Goal: Information Seeking & Learning: Learn about a topic

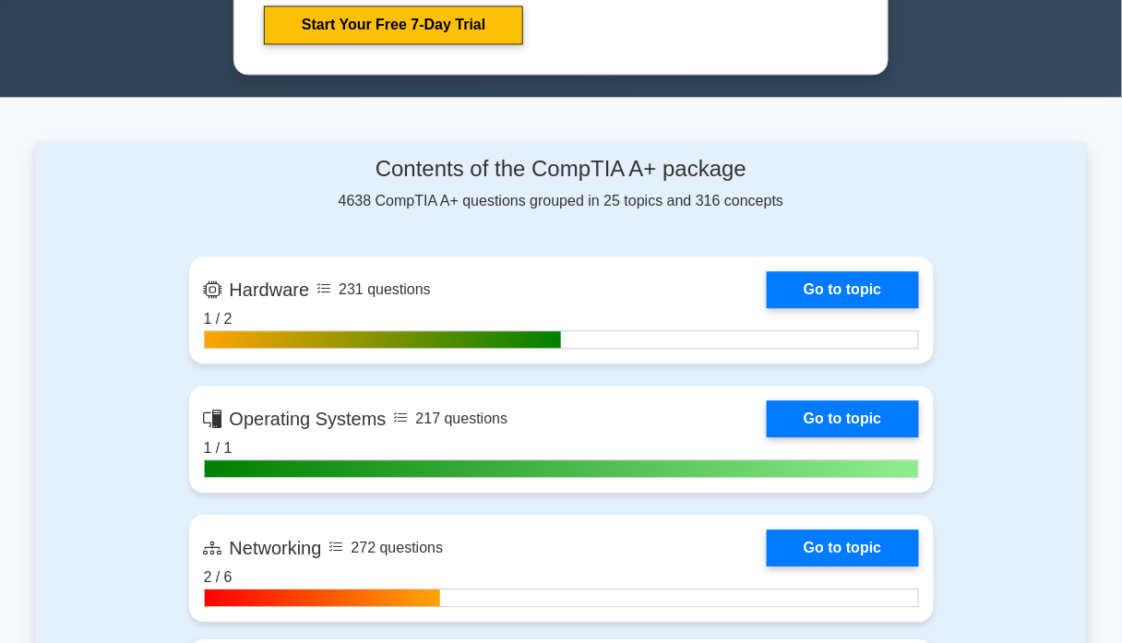
scroll to position [1230, 0]
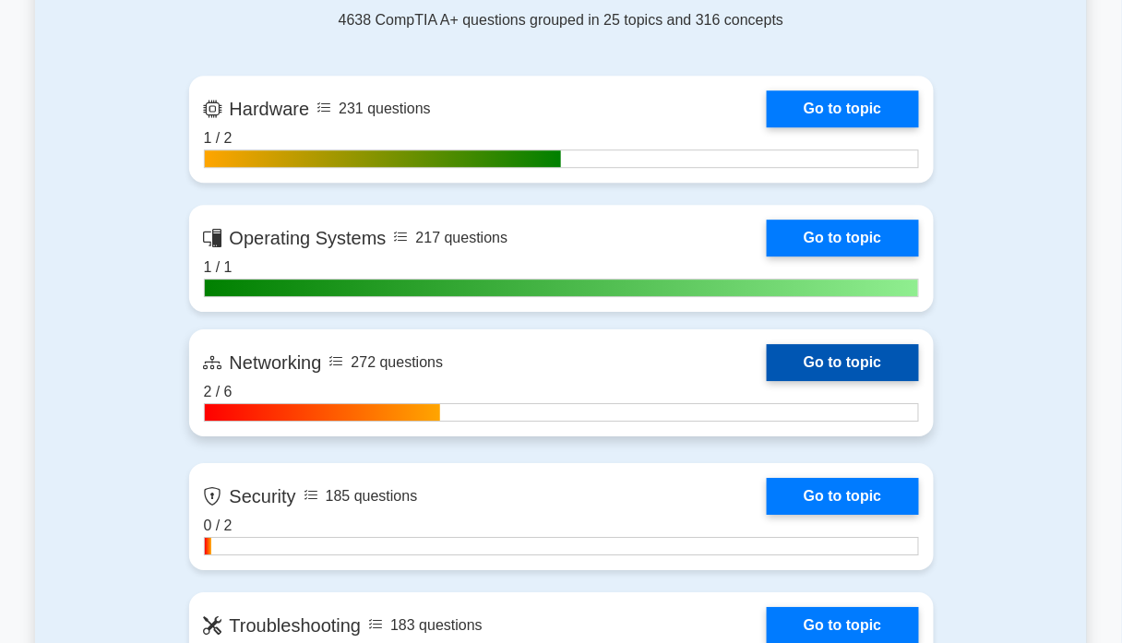
click at [784, 358] on link "Go to topic" at bounding box center [842, 362] width 151 height 37
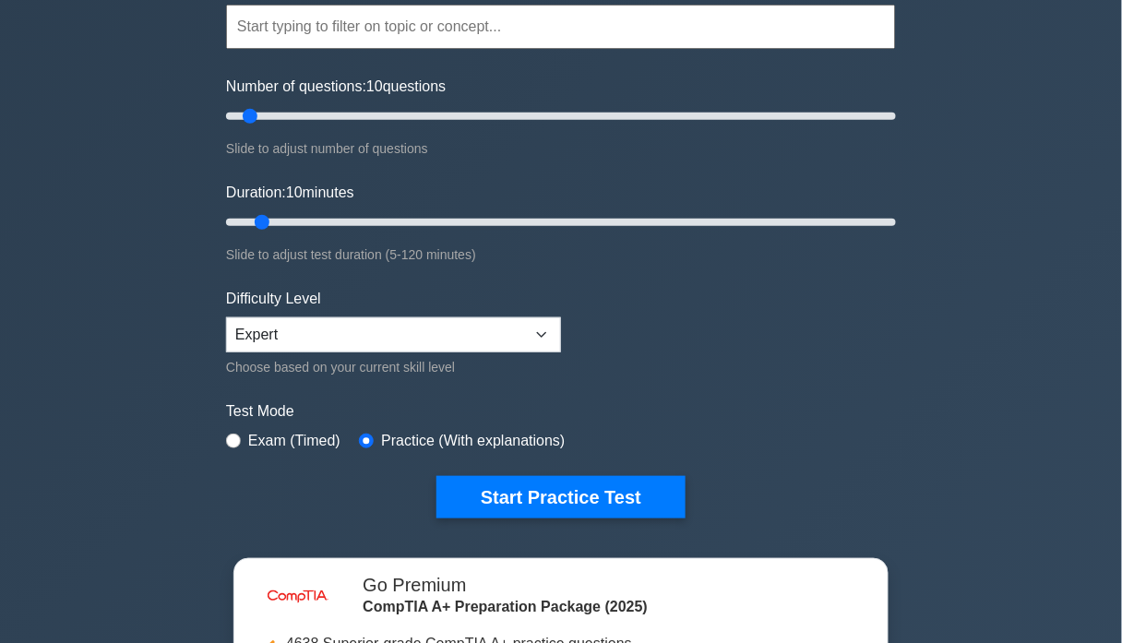
scroll to position [123, 0]
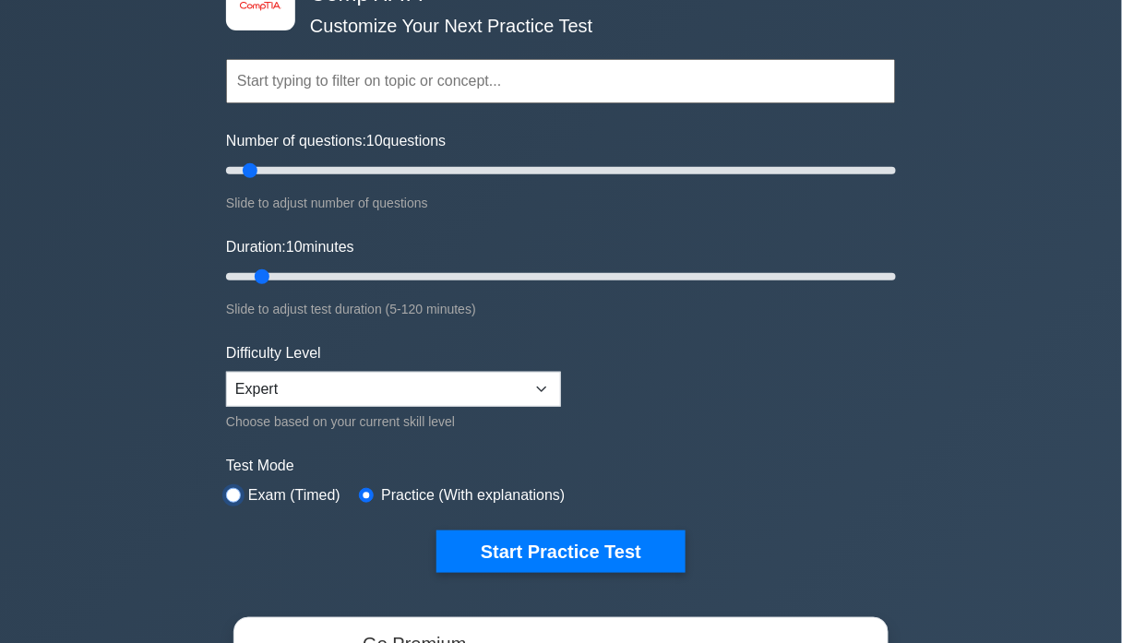
click at [239, 496] on input "radio" at bounding box center [233, 495] width 15 height 15
radio input "true"
click at [367, 493] on input "radio" at bounding box center [366, 495] width 15 height 15
radio input "true"
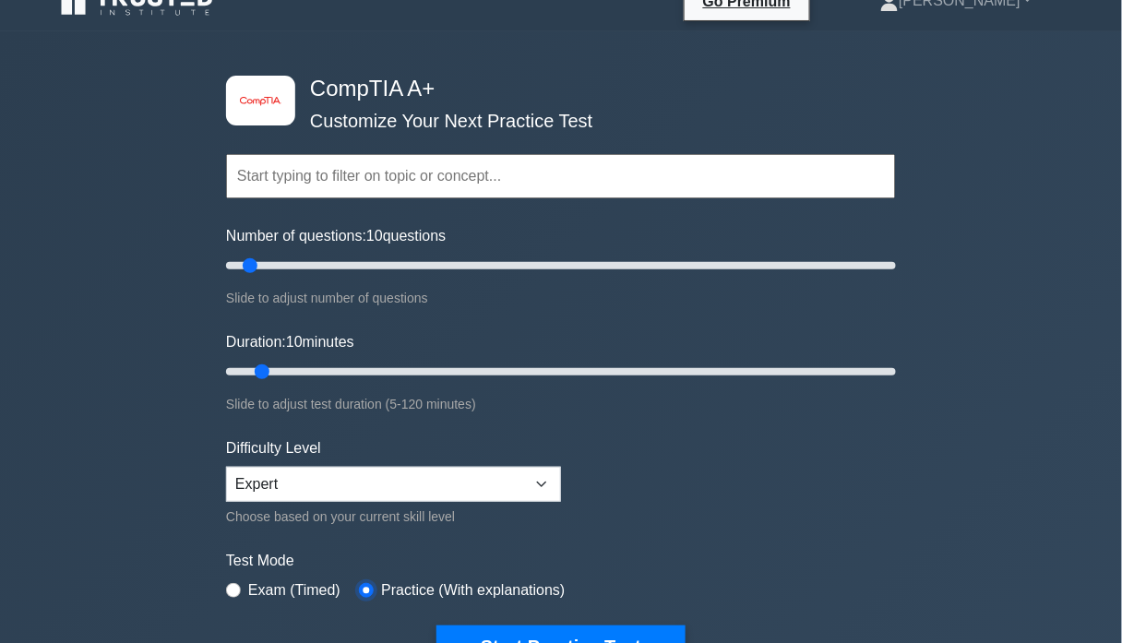
scroll to position [0, 0]
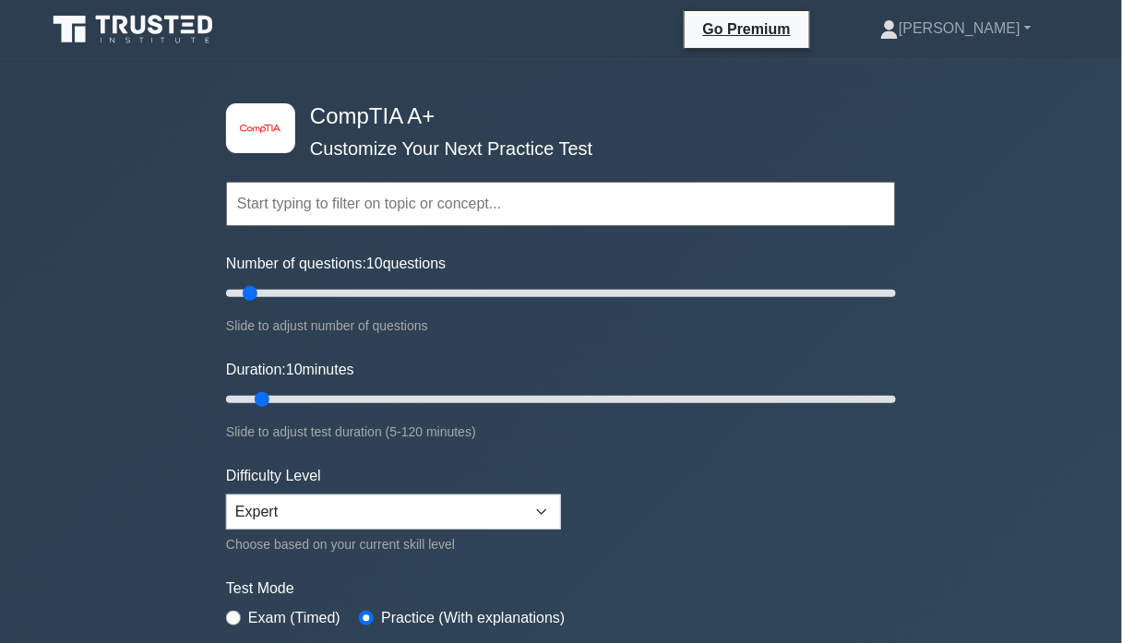
click at [375, 213] on input "text" at bounding box center [561, 204] width 670 height 44
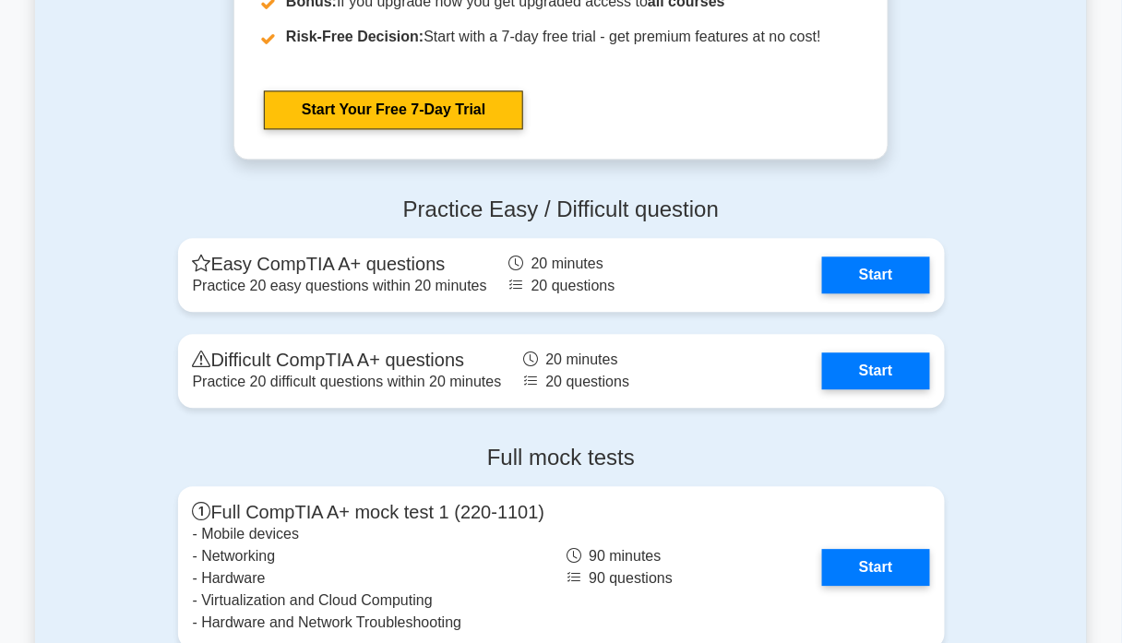
scroll to position [4552, 0]
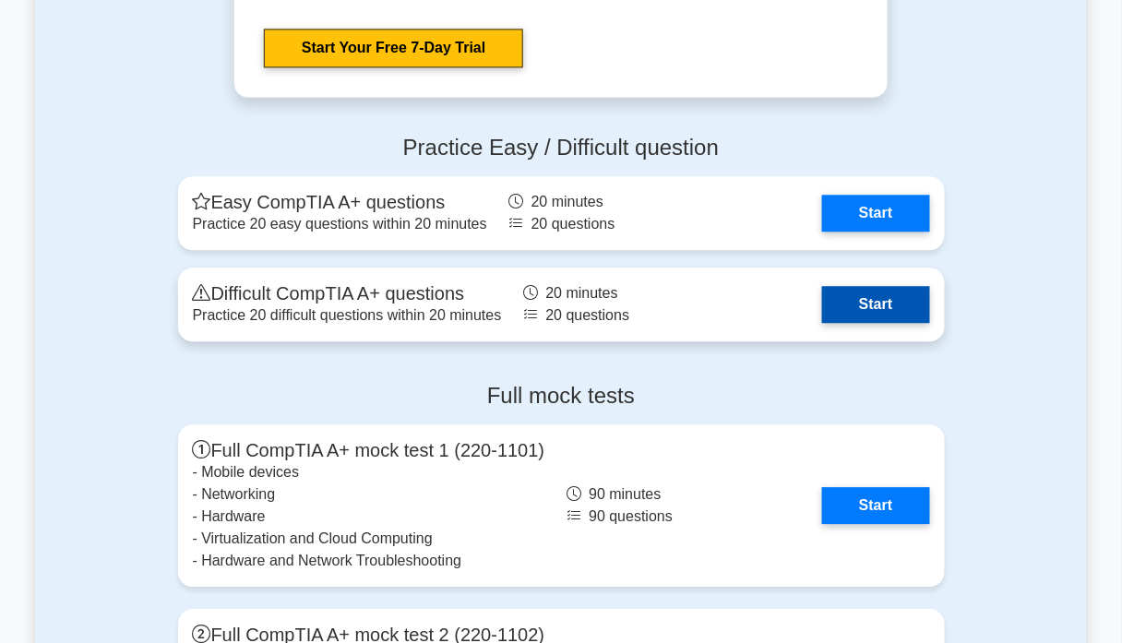
click at [848, 293] on link "Start" at bounding box center [875, 304] width 107 height 37
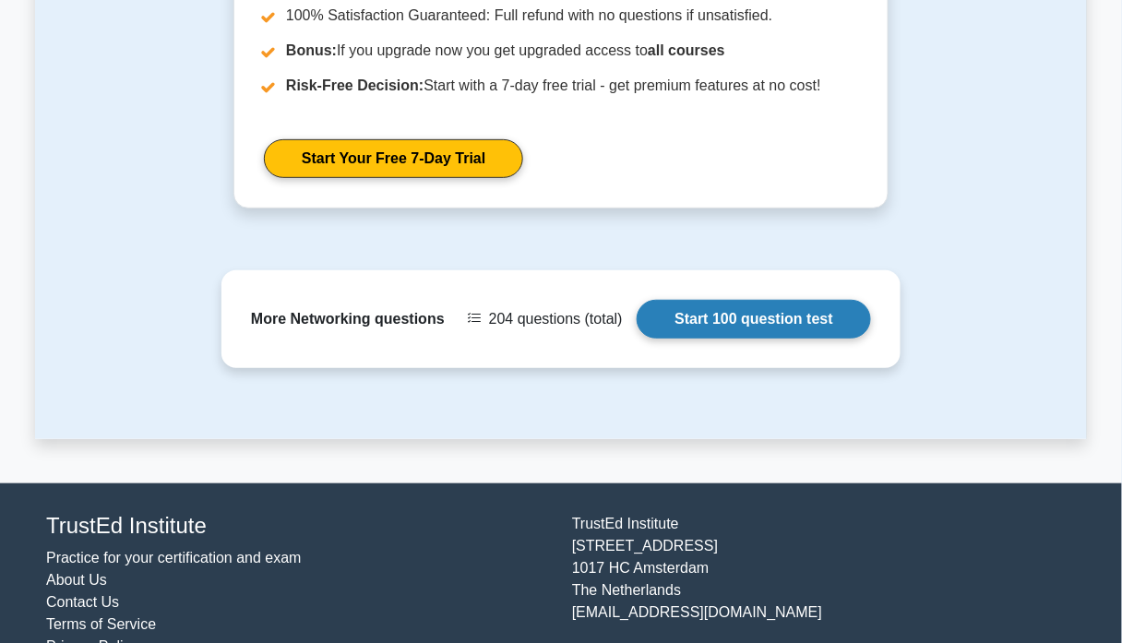
scroll to position [1886, 0]
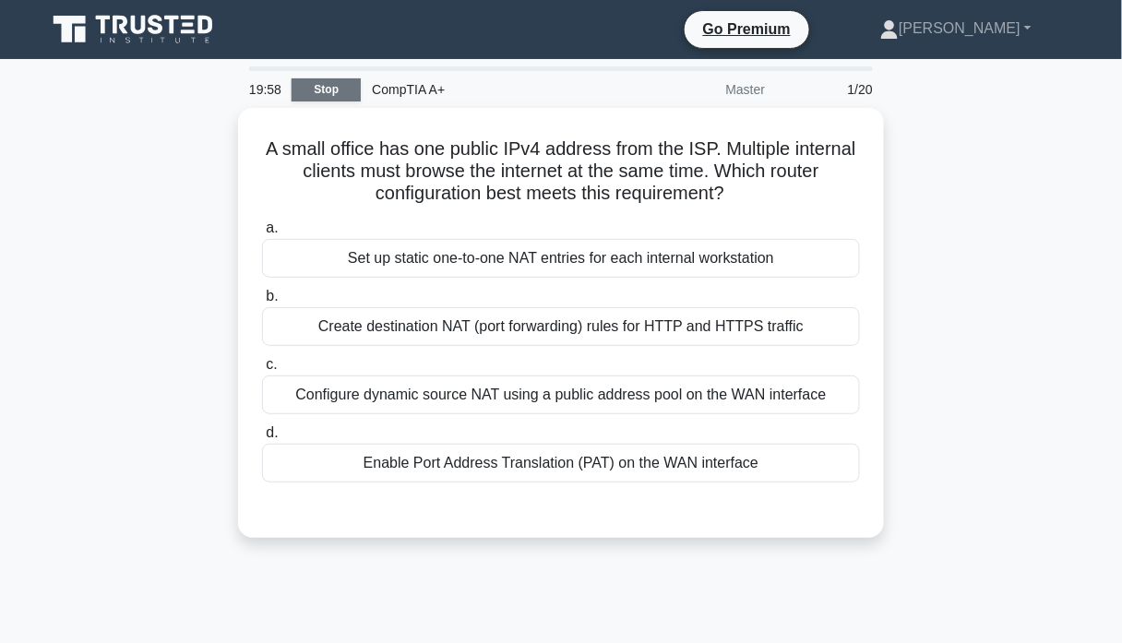
click at [359, 96] on link "Stop" at bounding box center [326, 89] width 69 height 23
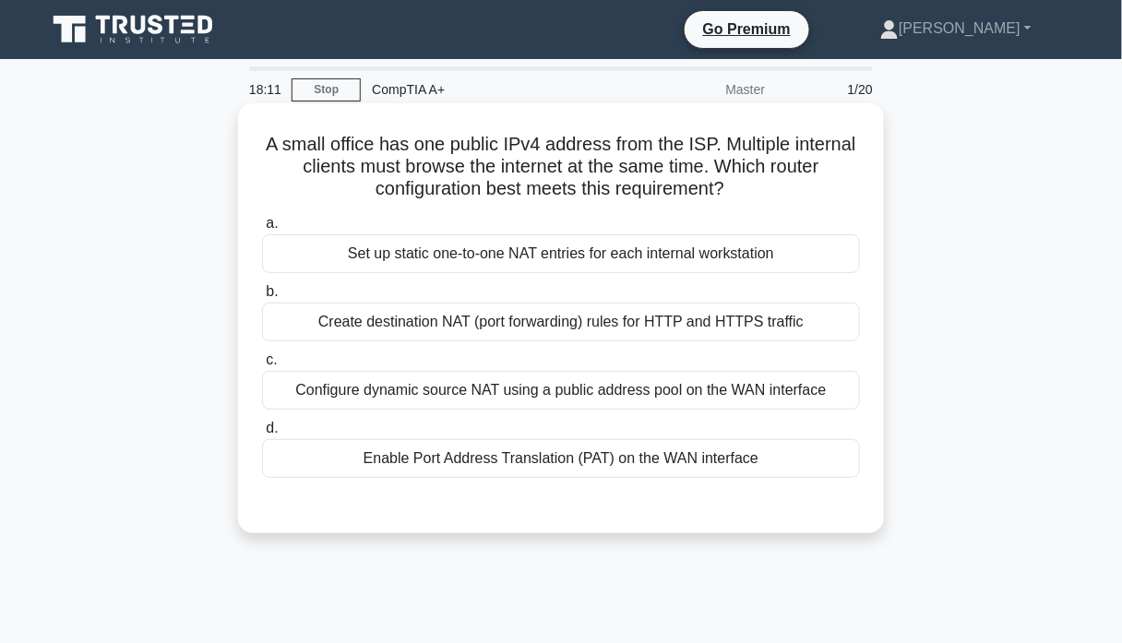
click at [640, 398] on div "Configure dynamic source NAT using a public address pool on the WAN interface" at bounding box center [561, 390] width 598 height 39
click at [262, 366] on input "c. Configure dynamic source NAT using a public address pool on the WAN interface" at bounding box center [262, 360] width 0 height 12
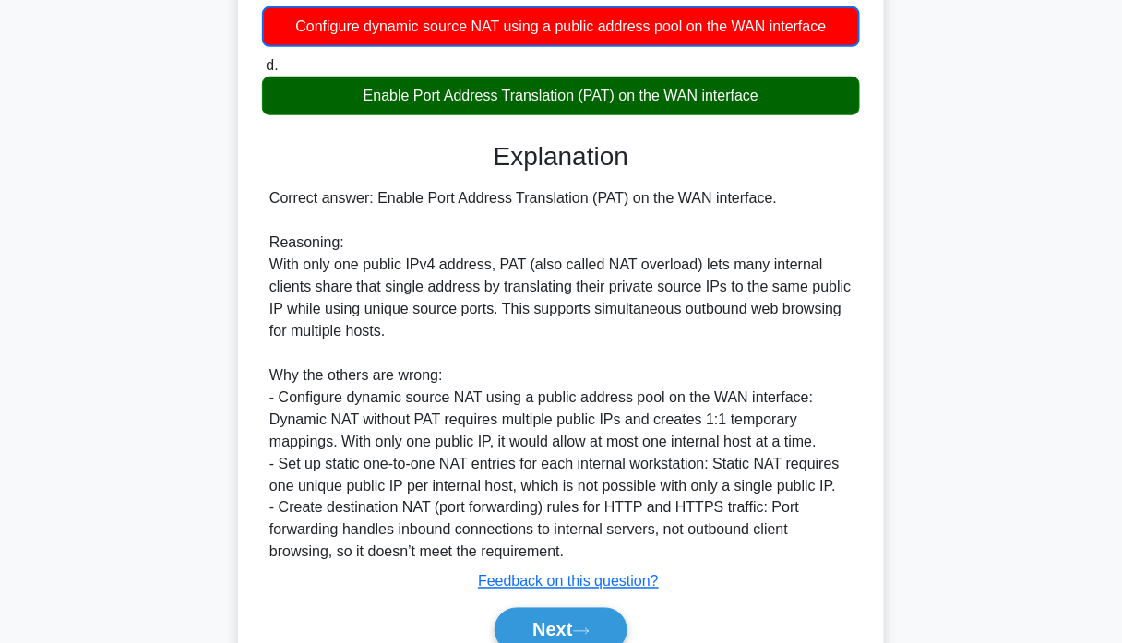
scroll to position [449, 0]
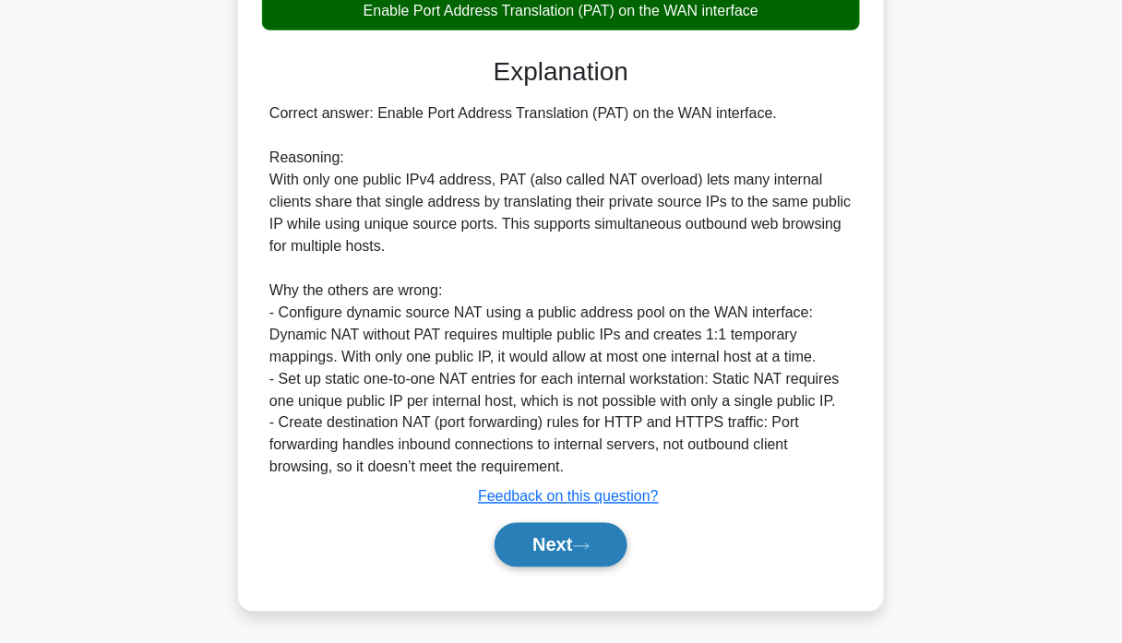
click at [551, 534] on button "Next" at bounding box center [561, 545] width 132 height 44
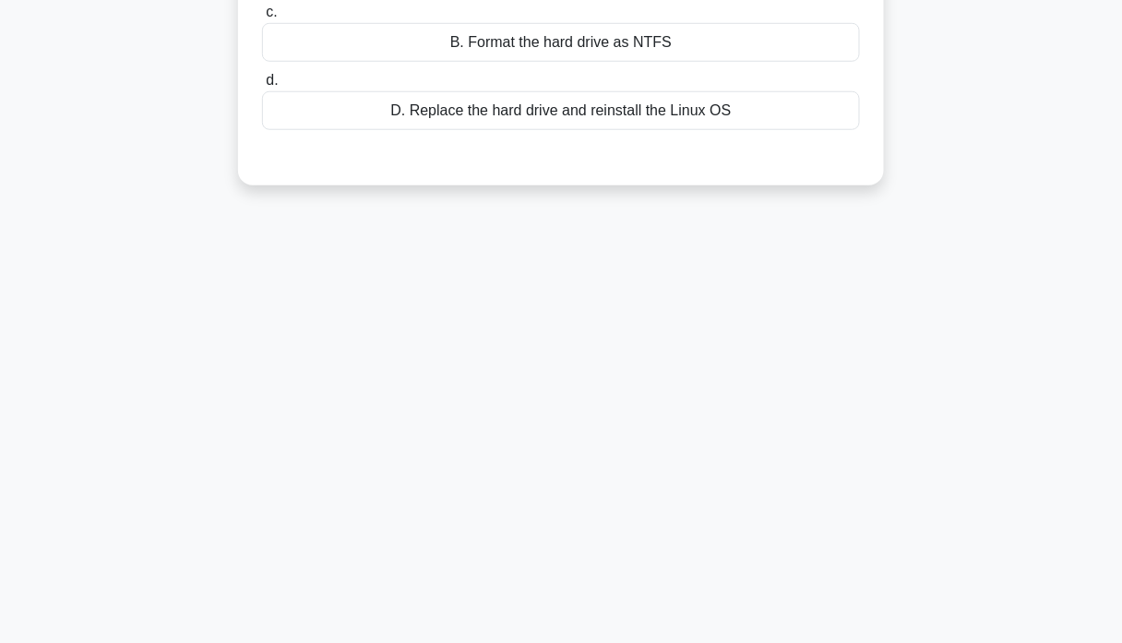
scroll to position [0, 0]
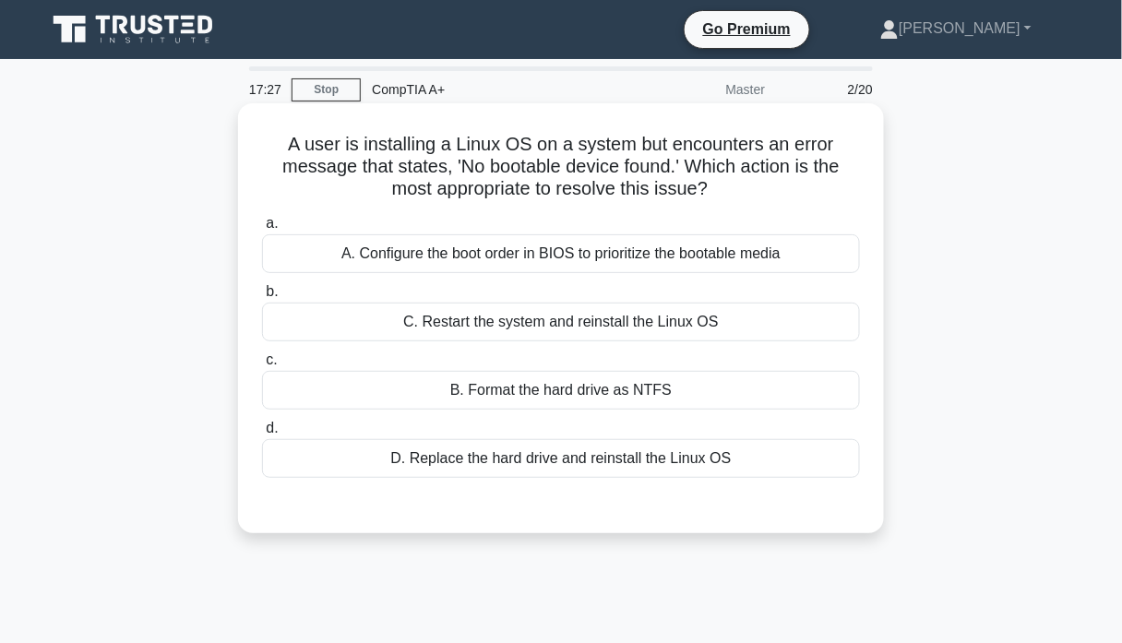
click at [629, 466] on div "D. Replace the hard drive and reinstall the Linux OS" at bounding box center [561, 458] width 598 height 39
click at [262, 435] on input "d. D. Replace the hard drive and reinstall the Linux OS" at bounding box center [262, 429] width 0 height 12
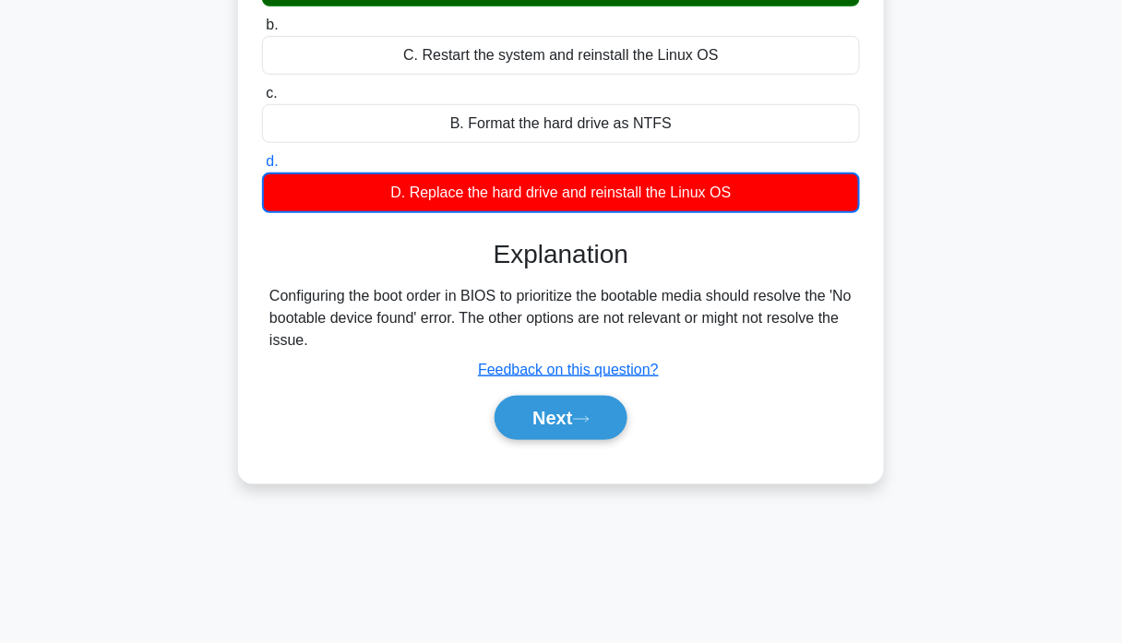
scroll to position [353, 0]
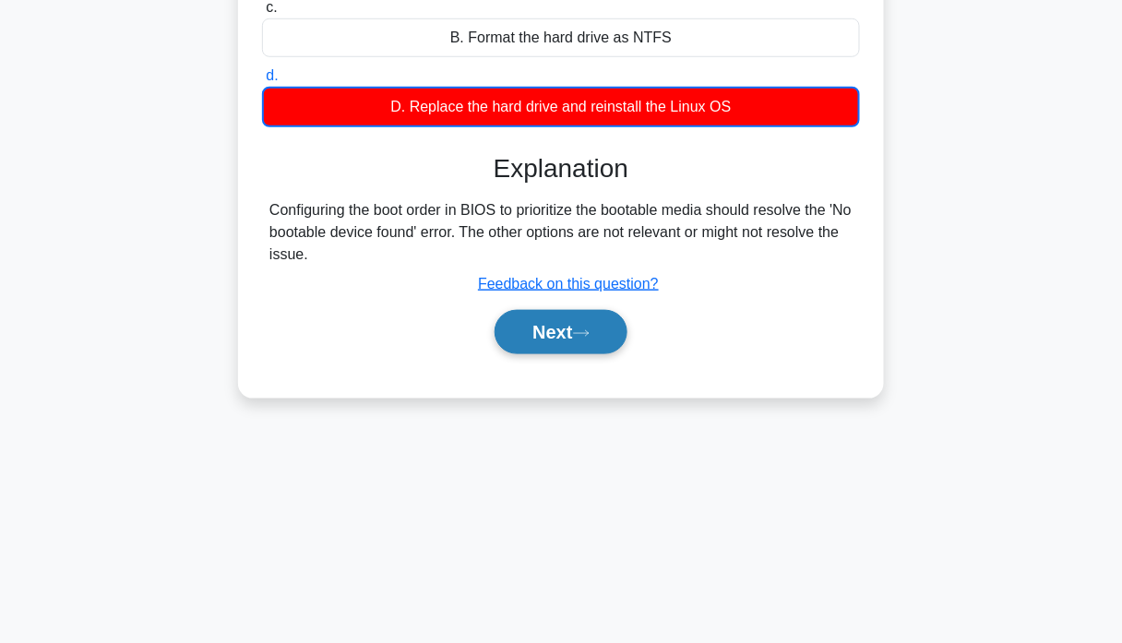
click at [579, 337] on button "Next" at bounding box center [561, 332] width 132 height 44
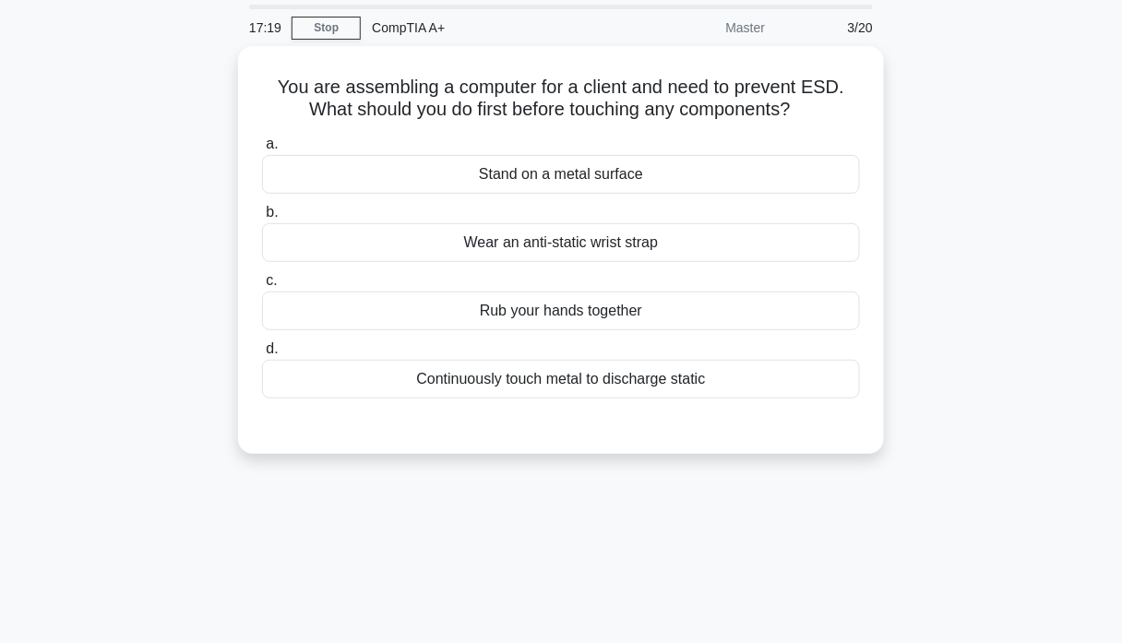
scroll to position [0, 0]
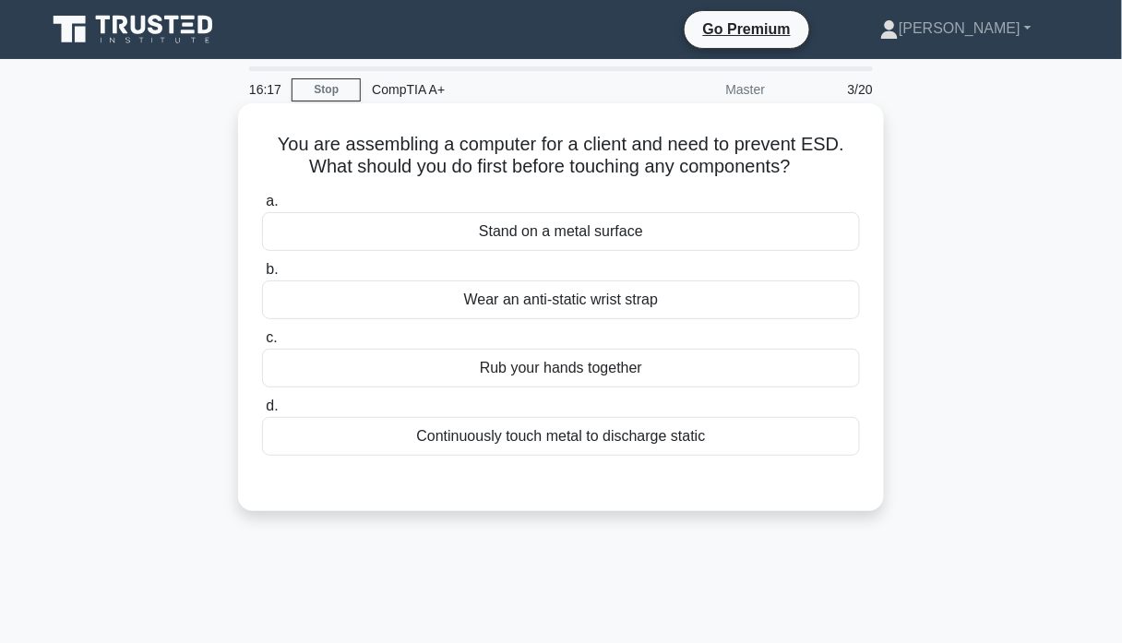
click at [602, 282] on div "Wear an anti-static wrist strap" at bounding box center [561, 300] width 598 height 39
click at [262, 276] on input "b. Wear an anti-static wrist strap" at bounding box center [262, 270] width 0 height 12
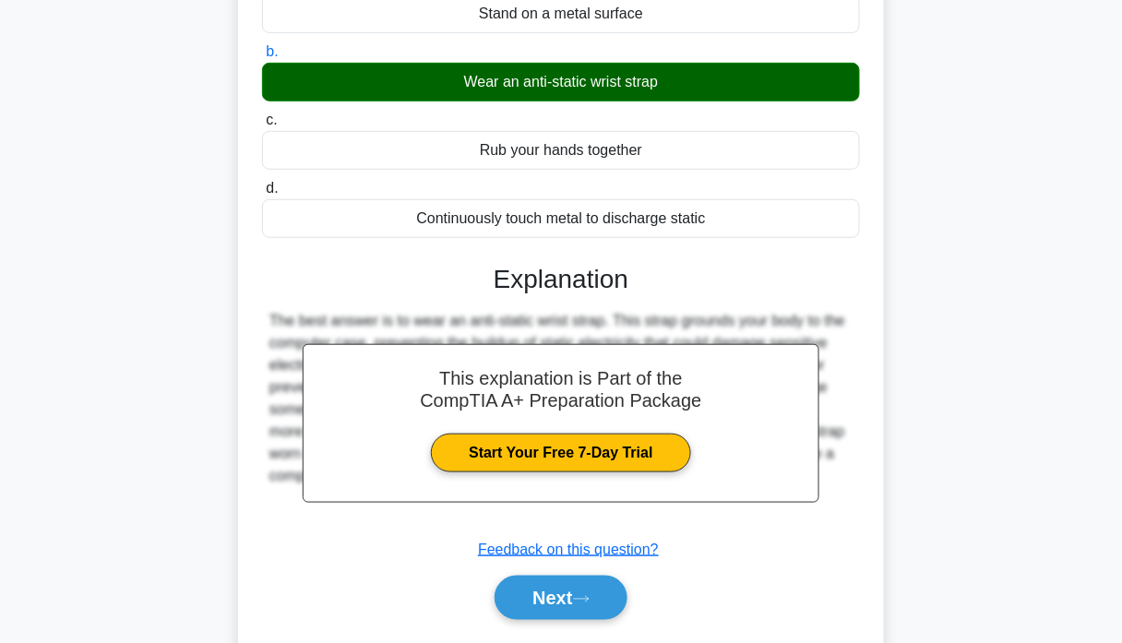
scroll to position [353, 0]
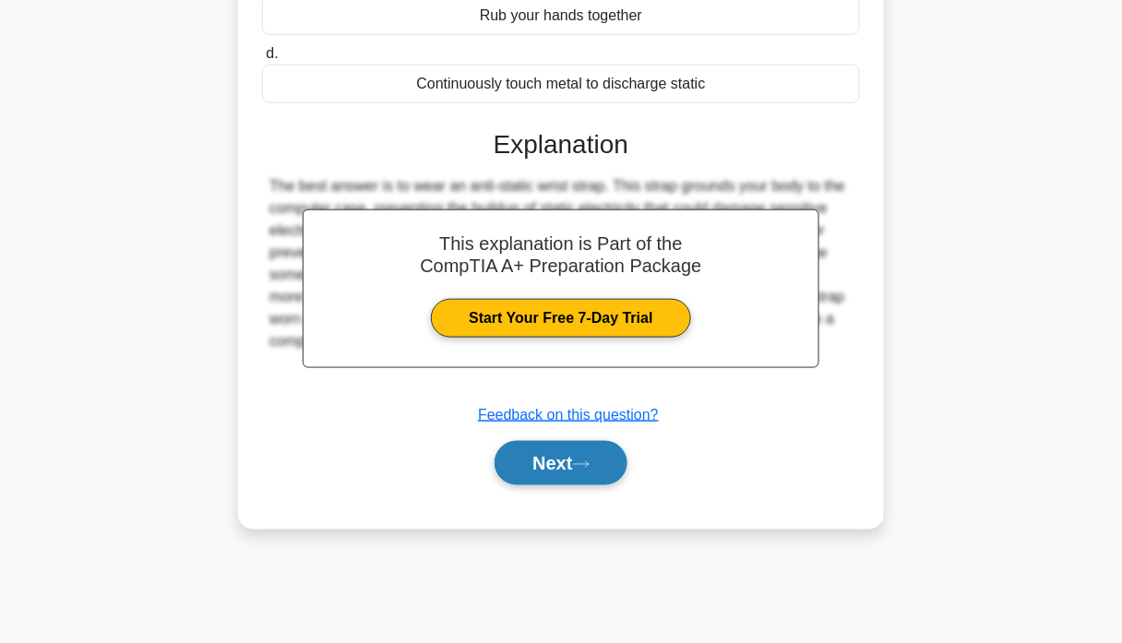
click at [589, 461] on icon at bounding box center [581, 464] width 15 height 6
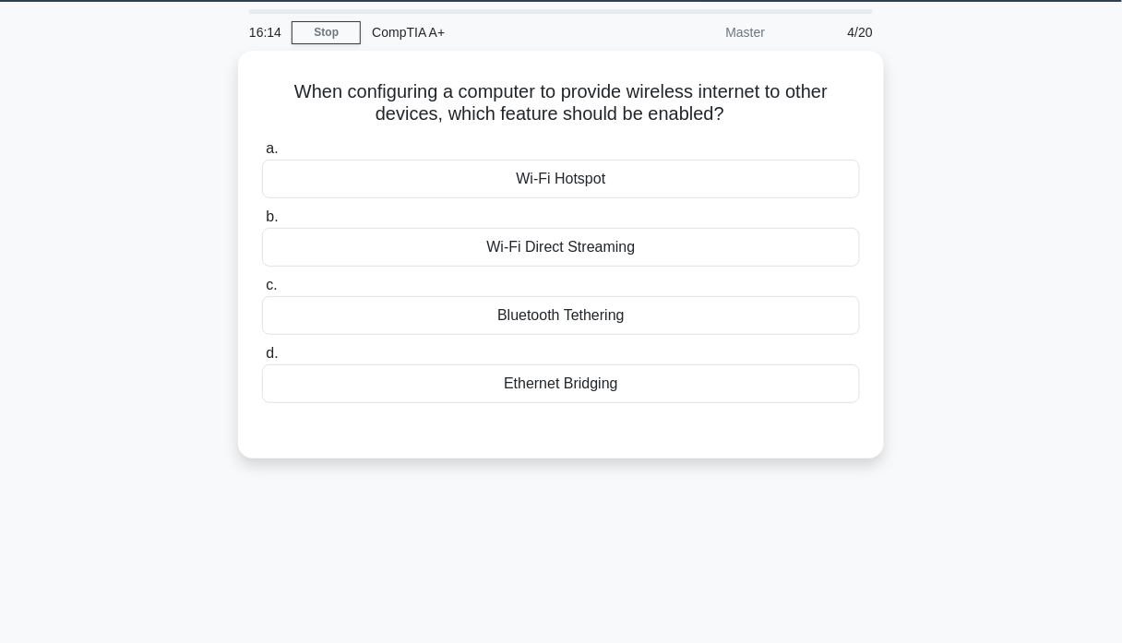
scroll to position [0, 0]
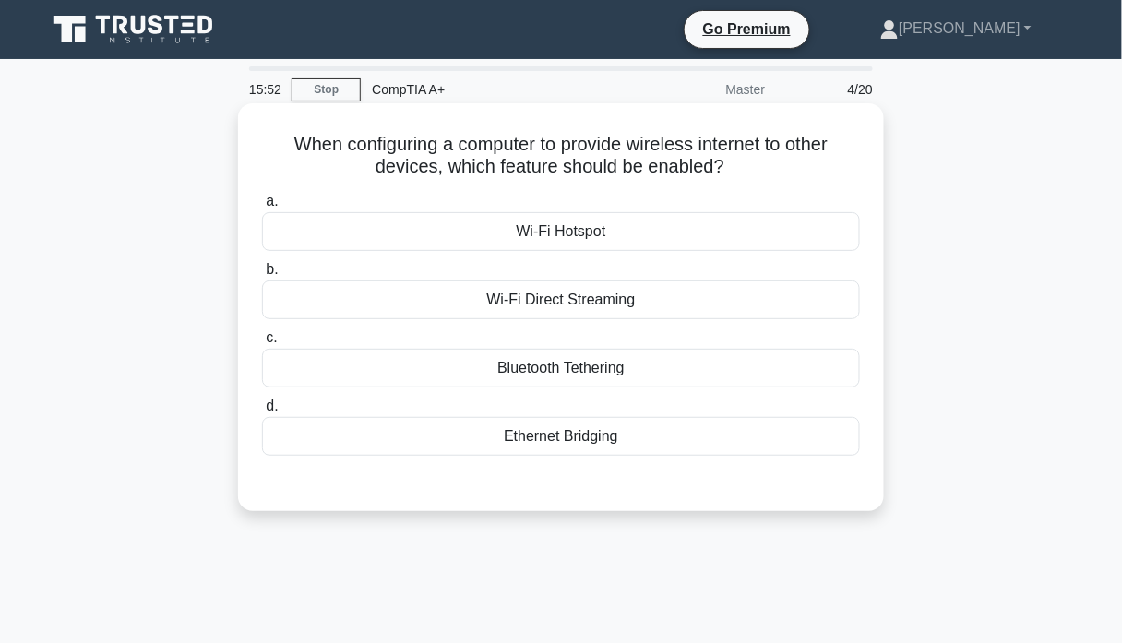
click at [573, 243] on div "Wi-Fi Hotspot" at bounding box center [561, 231] width 598 height 39
click at [262, 208] on input "a. Wi-Fi Hotspot" at bounding box center [262, 202] width 0 height 12
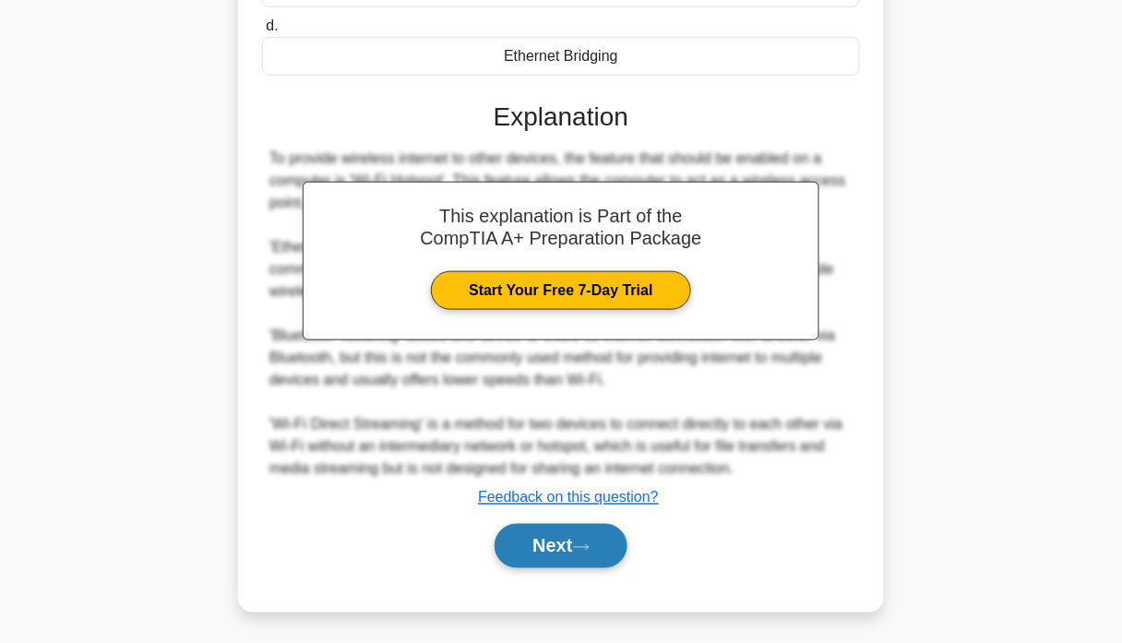
click at [579, 524] on button "Next" at bounding box center [561, 546] width 132 height 44
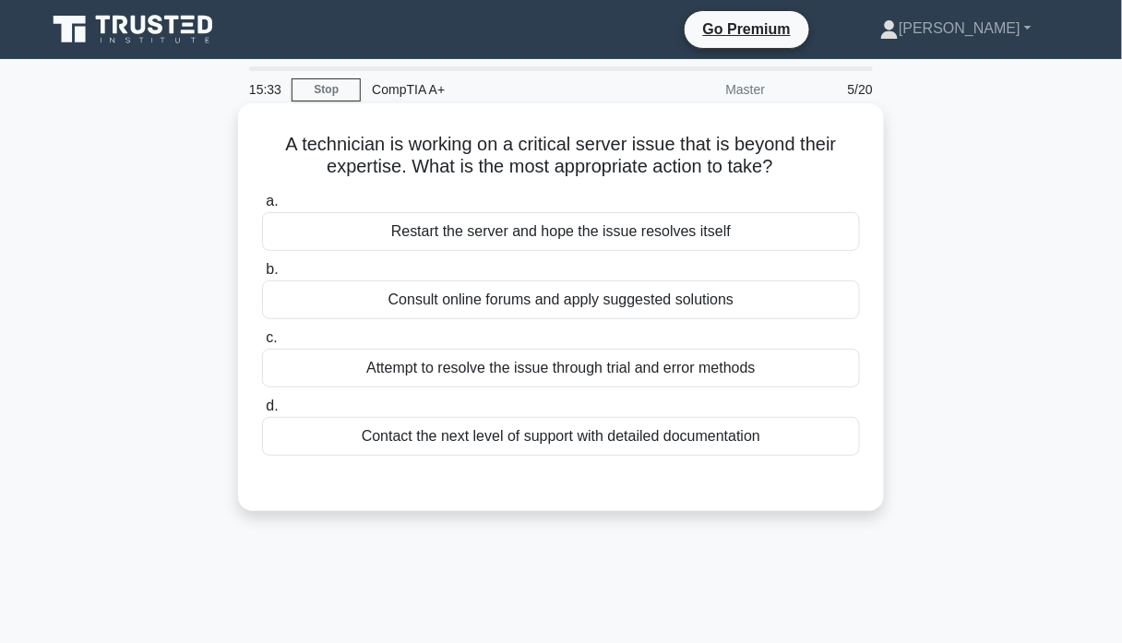
click at [523, 442] on div "Contact the next level of support with detailed documentation" at bounding box center [561, 436] width 598 height 39
click at [262, 413] on input "d. Contact the next level of support with detailed documentation" at bounding box center [262, 407] width 0 height 12
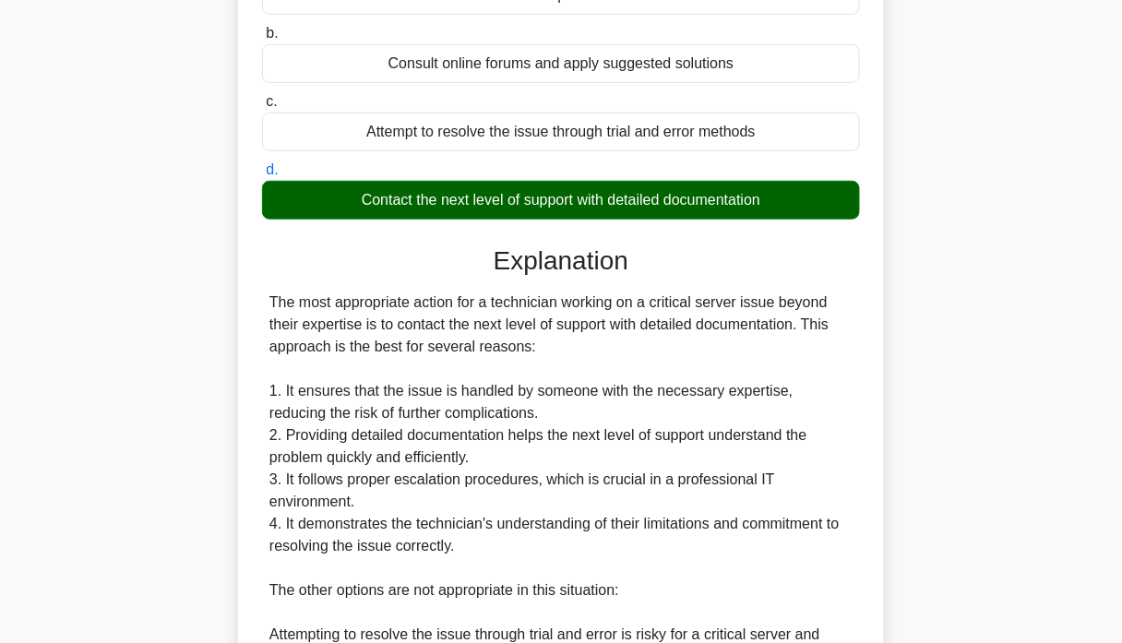
scroll to position [668, 0]
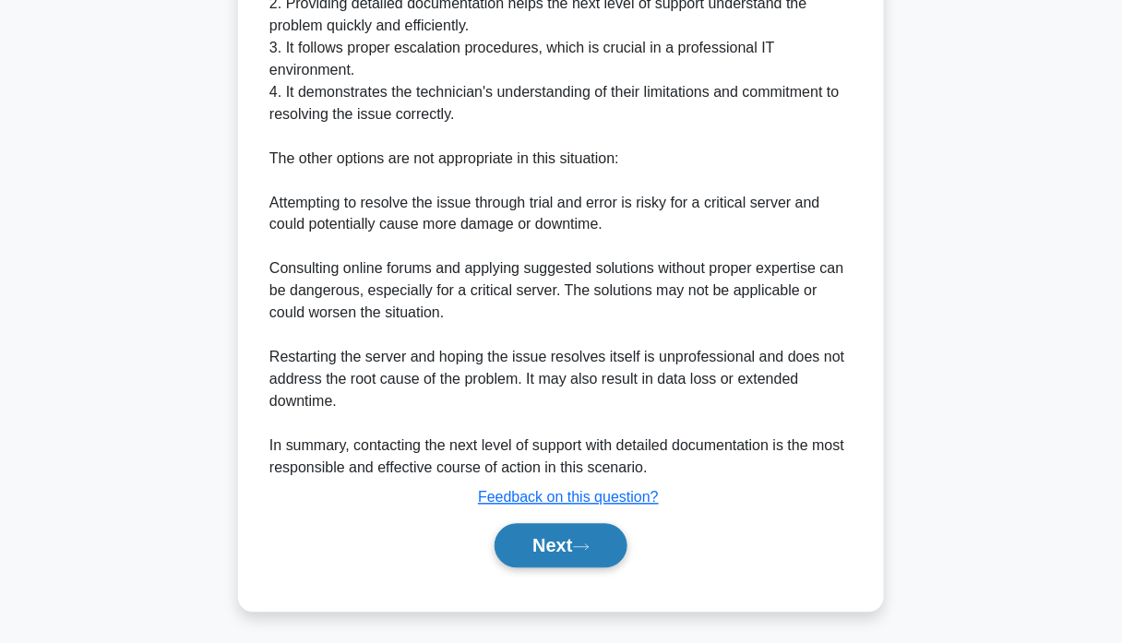
click at [559, 533] on button "Next" at bounding box center [561, 546] width 132 height 44
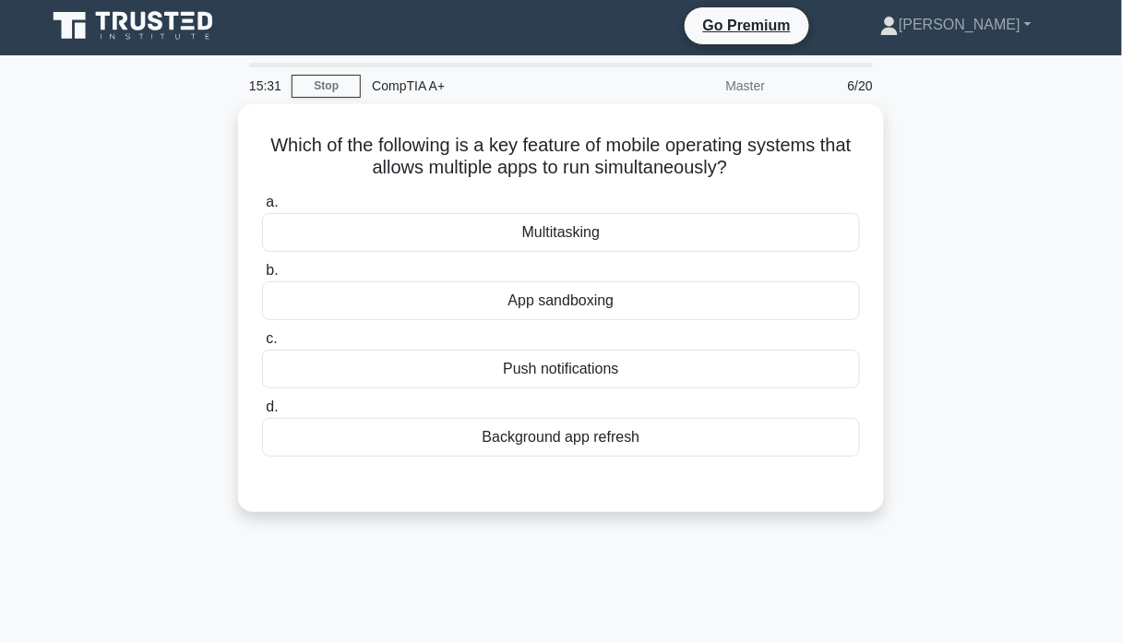
scroll to position [0, 0]
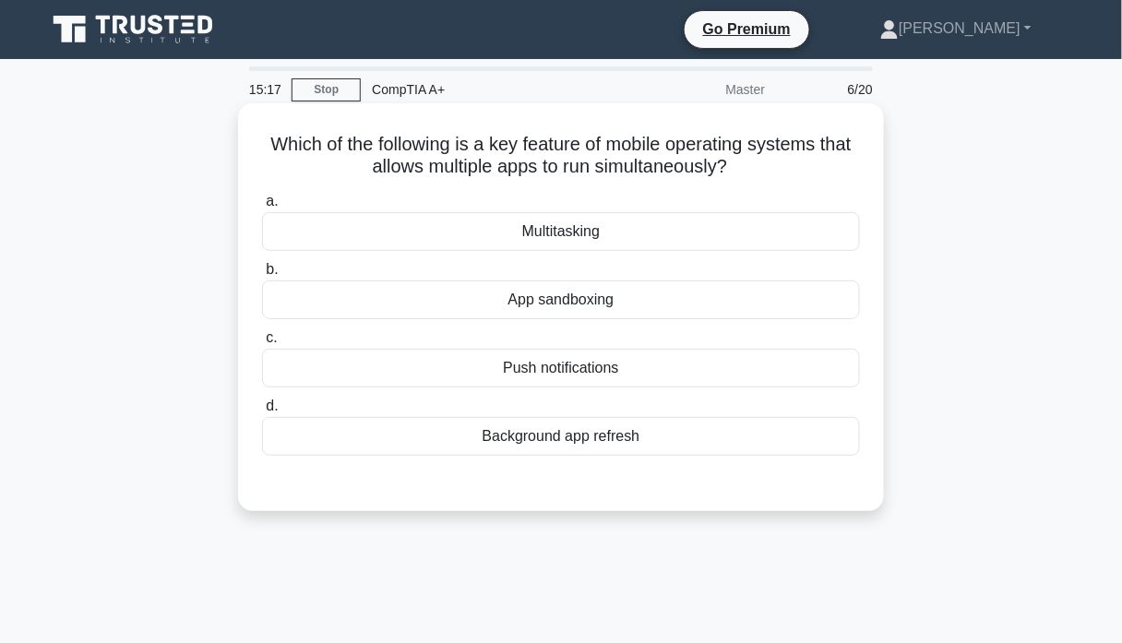
click at [568, 439] on div "Background app refresh" at bounding box center [561, 436] width 598 height 39
click at [262, 413] on input "d. Background app refresh" at bounding box center [262, 407] width 0 height 12
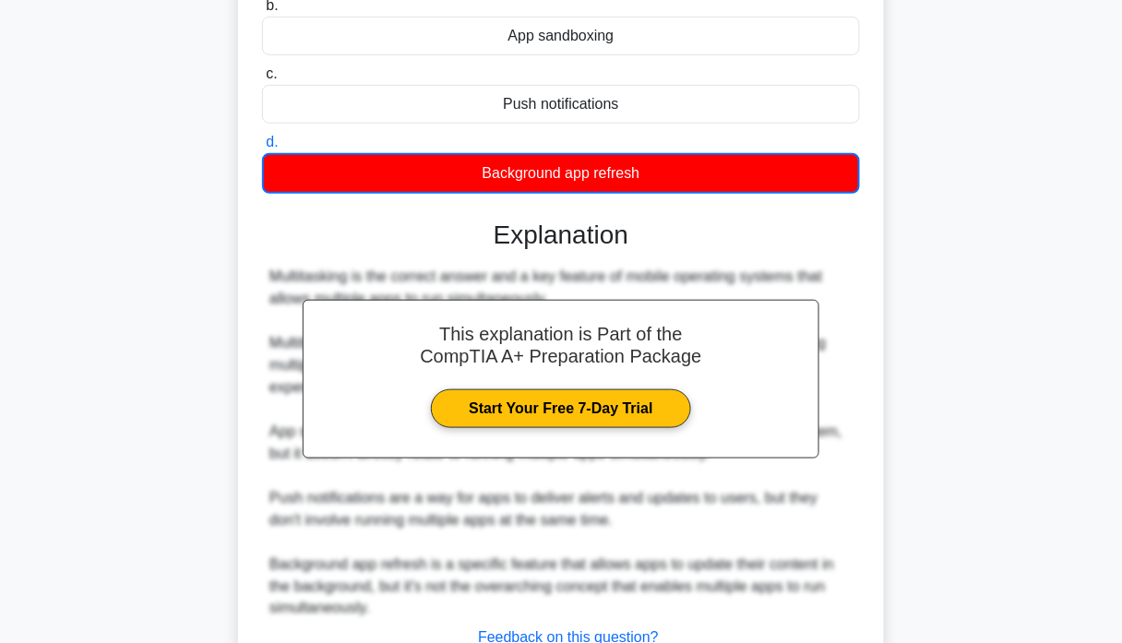
scroll to position [405, 0]
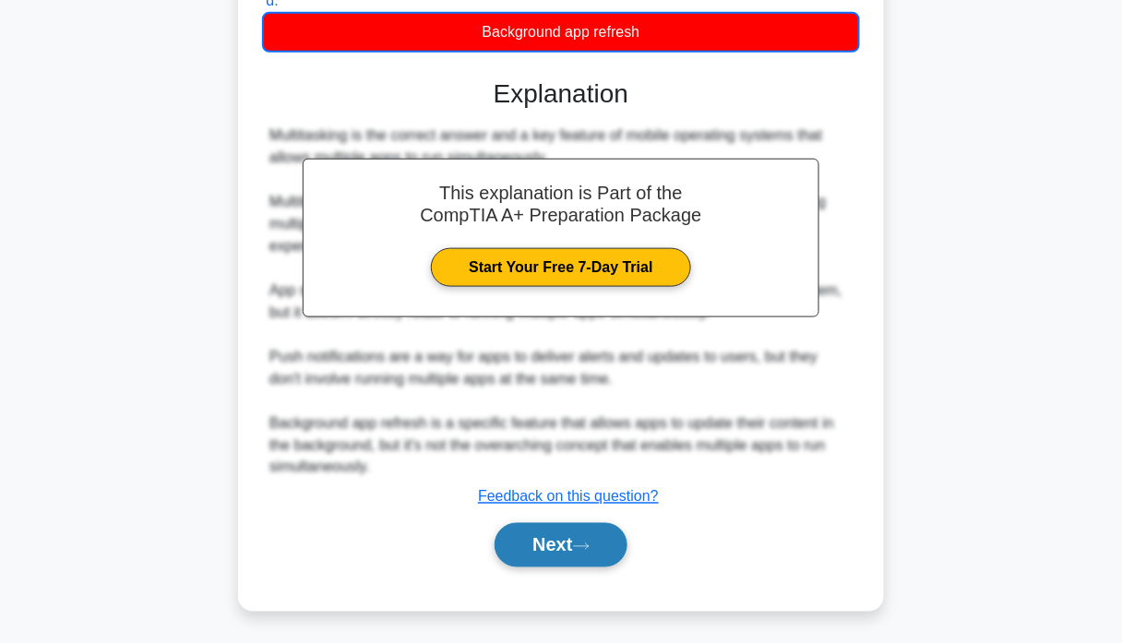
click at [546, 530] on button "Next" at bounding box center [561, 545] width 132 height 44
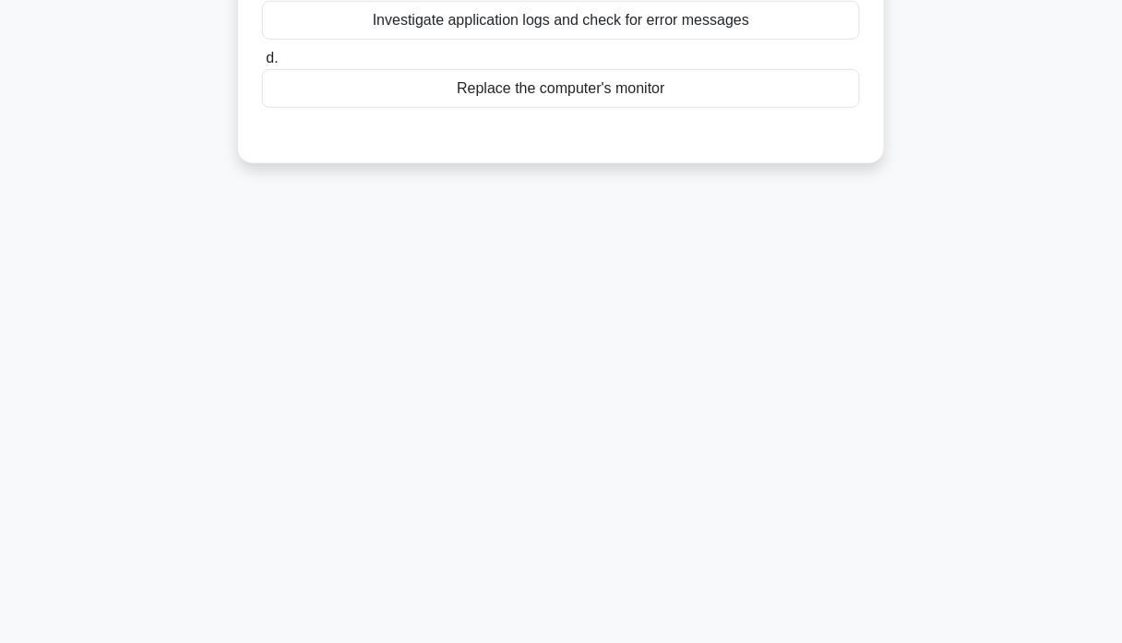
scroll to position [0, 0]
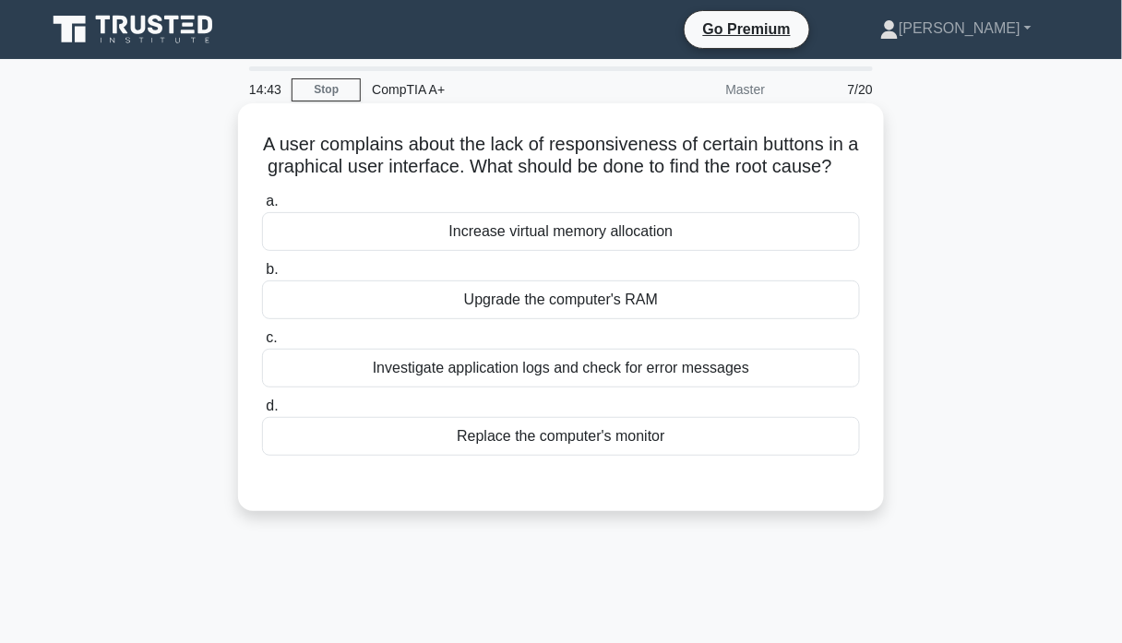
click at [646, 388] on div "Investigate application logs and check for error messages" at bounding box center [561, 368] width 598 height 39
click at [262, 344] on input "c. Investigate application logs and check for error messages" at bounding box center [262, 338] width 0 height 12
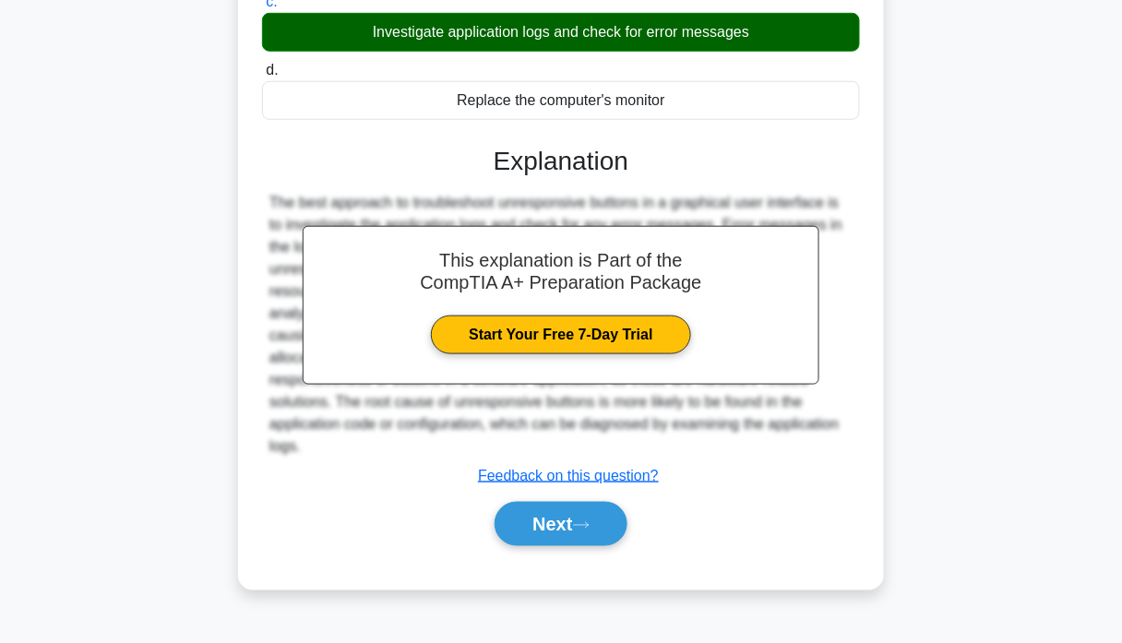
scroll to position [353, 0]
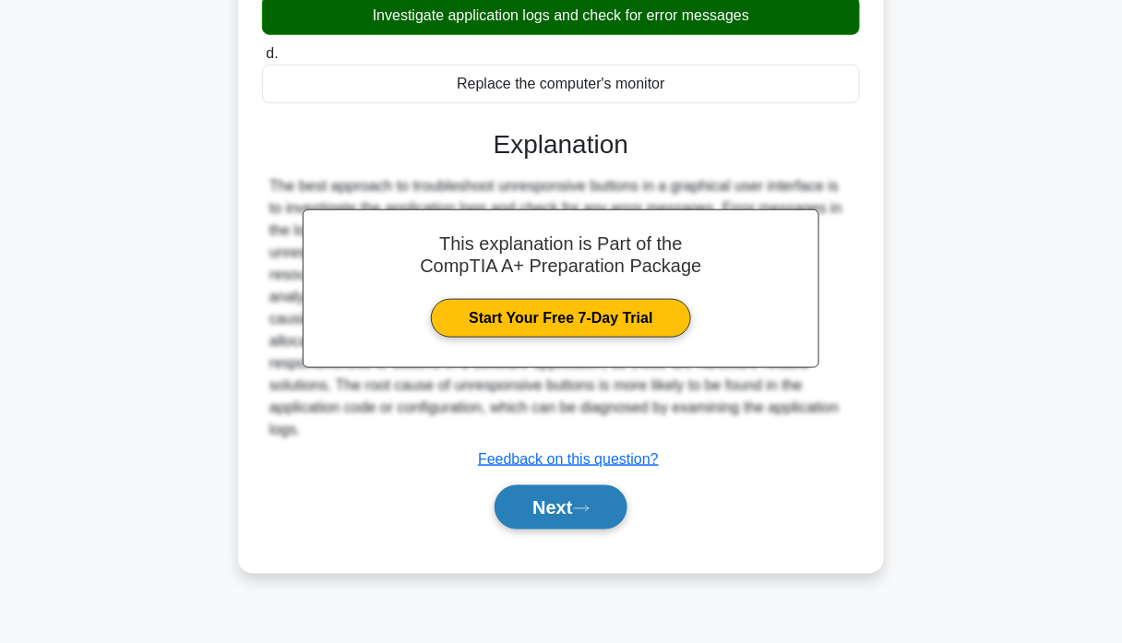
click at [602, 513] on button "Next" at bounding box center [561, 507] width 132 height 44
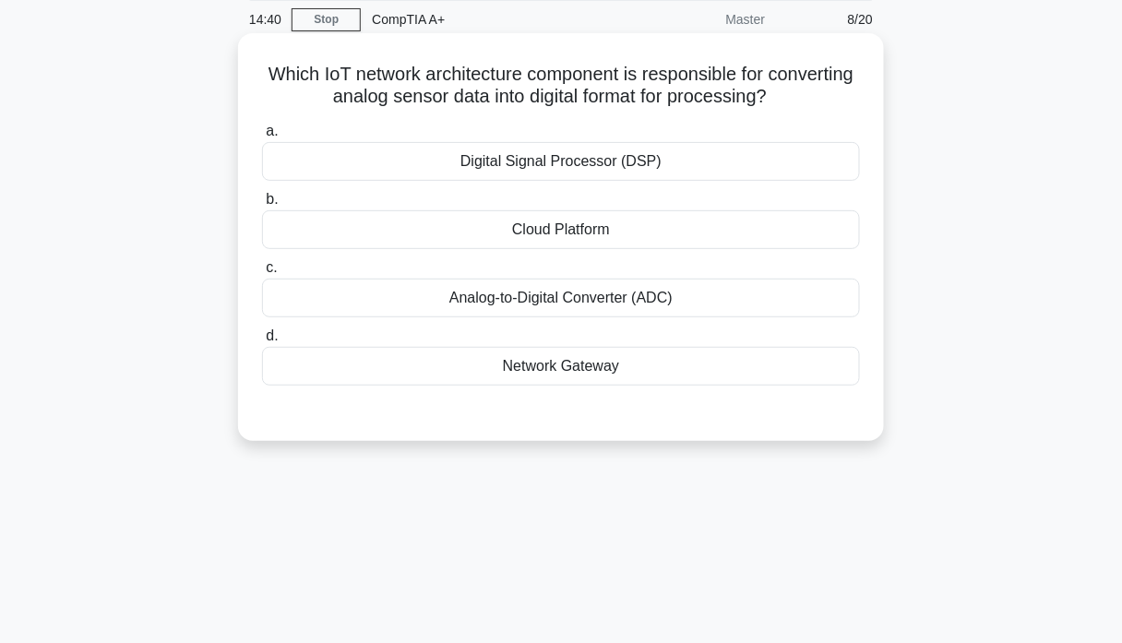
scroll to position [0, 0]
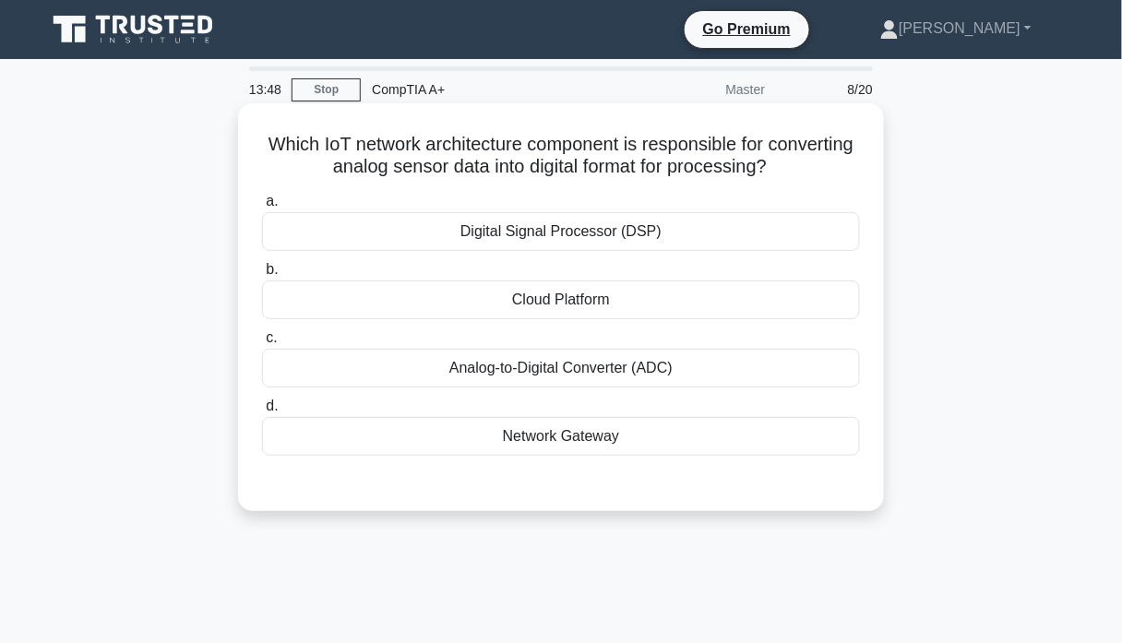
click at [509, 310] on div "Cloud Platform" at bounding box center [561, 300] width 598 height 39
click at [262, 276] on input "b. Cloud Platform" at bounding box center [262, 270] width 0 height 12
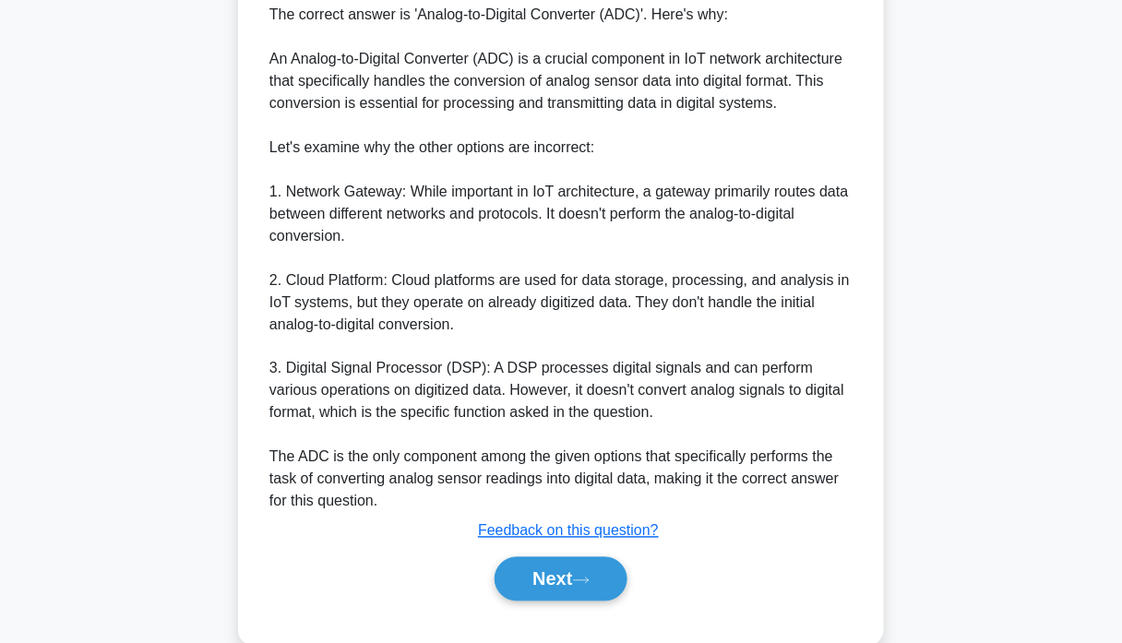
scroll to position [560, 0]
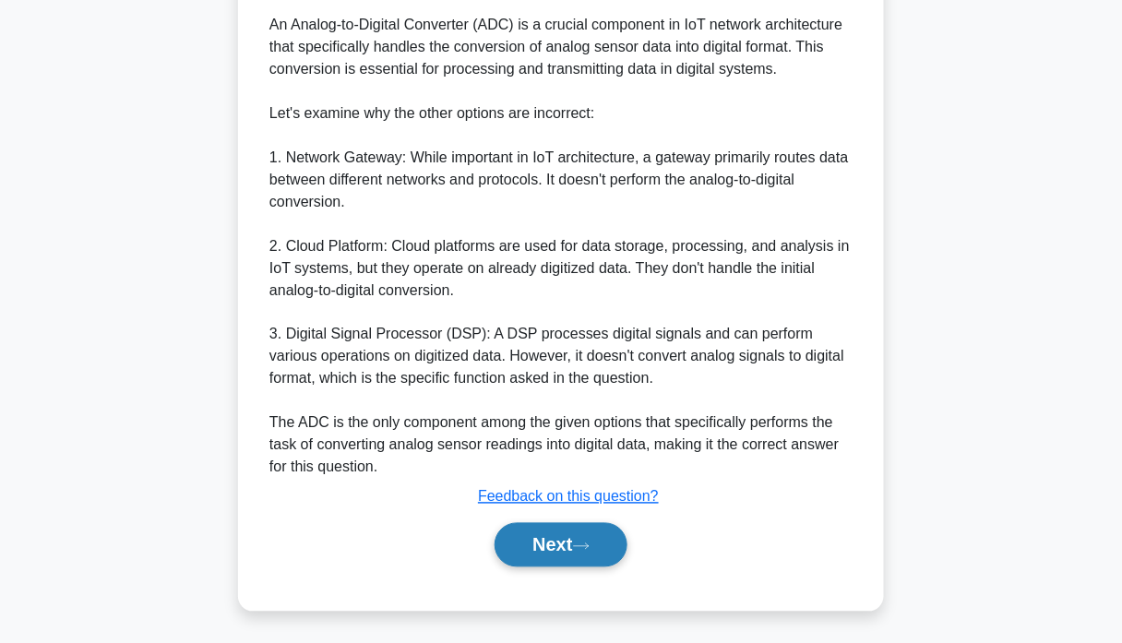
click at [555, 541] on button "Next" at bounding box center [561, 545] width 132 height 44
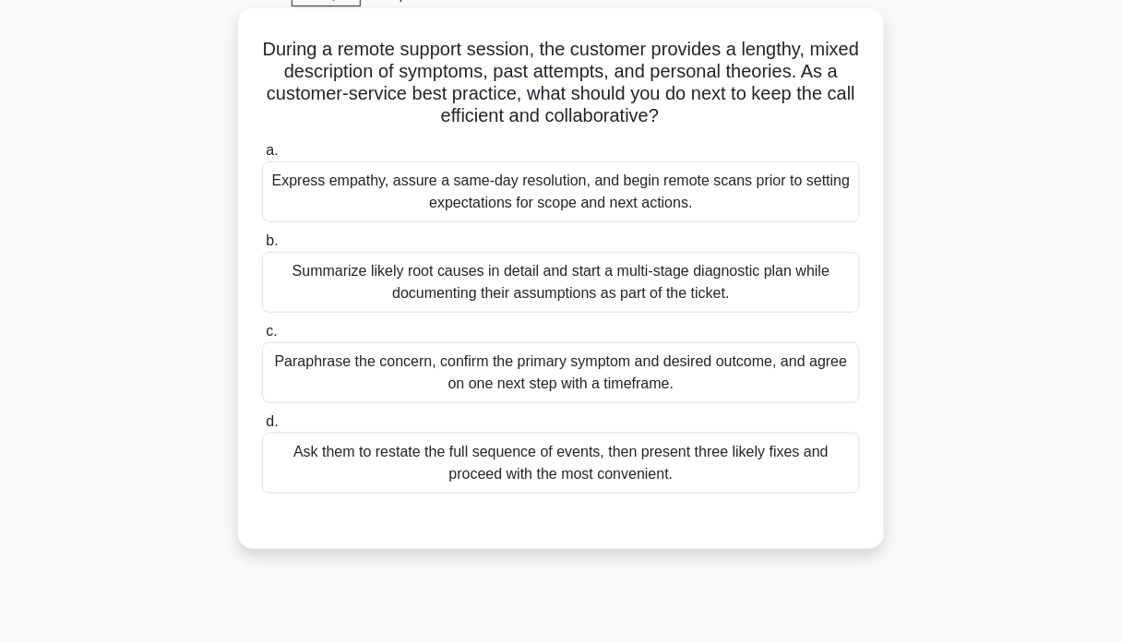
scroll to position [123, 0]
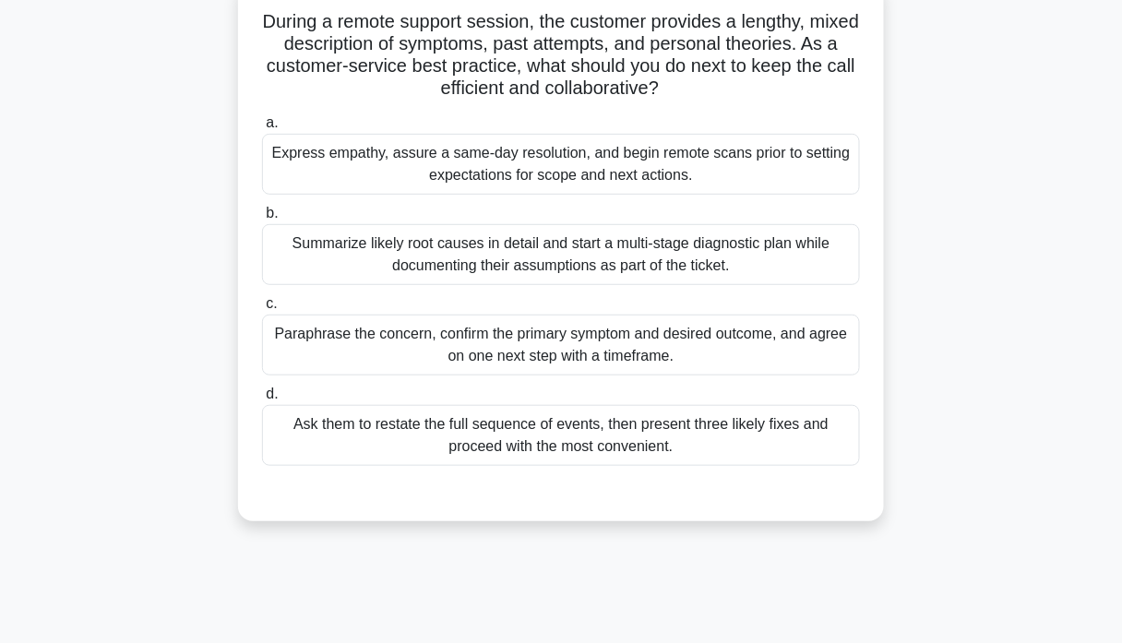
click at [467, 265] on div "Summarize likely root causes in detail and start a multi-stage diagnostic plan …" at bounding box center [561, 254] width 598 height 61
click at [262, 220] on input "b. Summarize likely root causes in detail and start a multi-stage diagnostic pl…" at bounding box center [262, 214] width 0 height 12
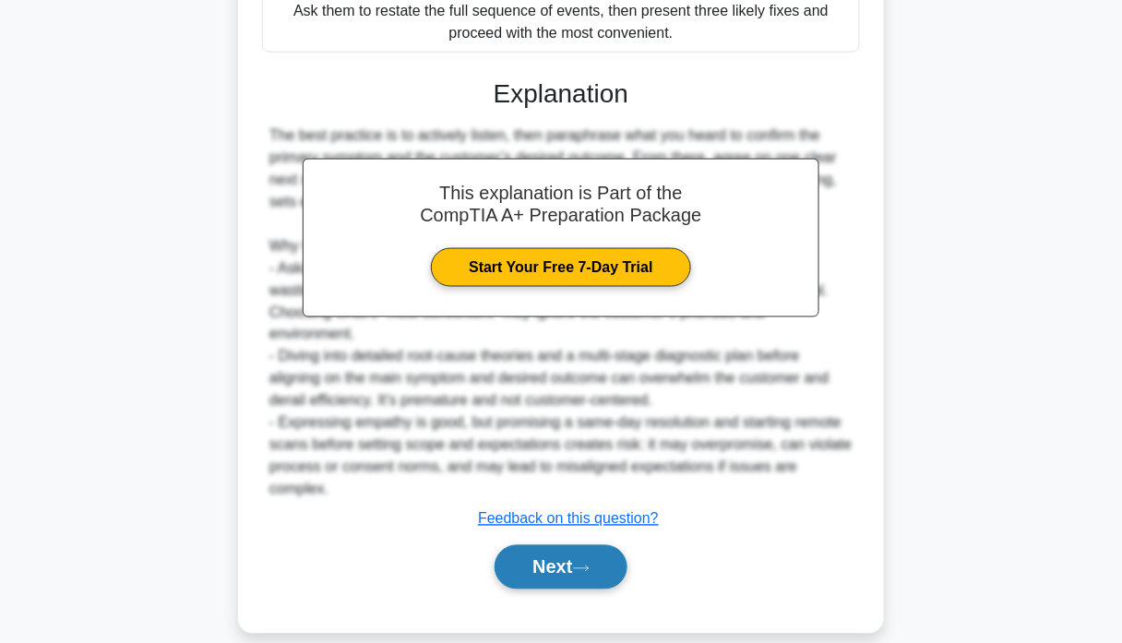
click at [561, 545] on button "Next" at bounding box center [561, 567] width 132 height 44
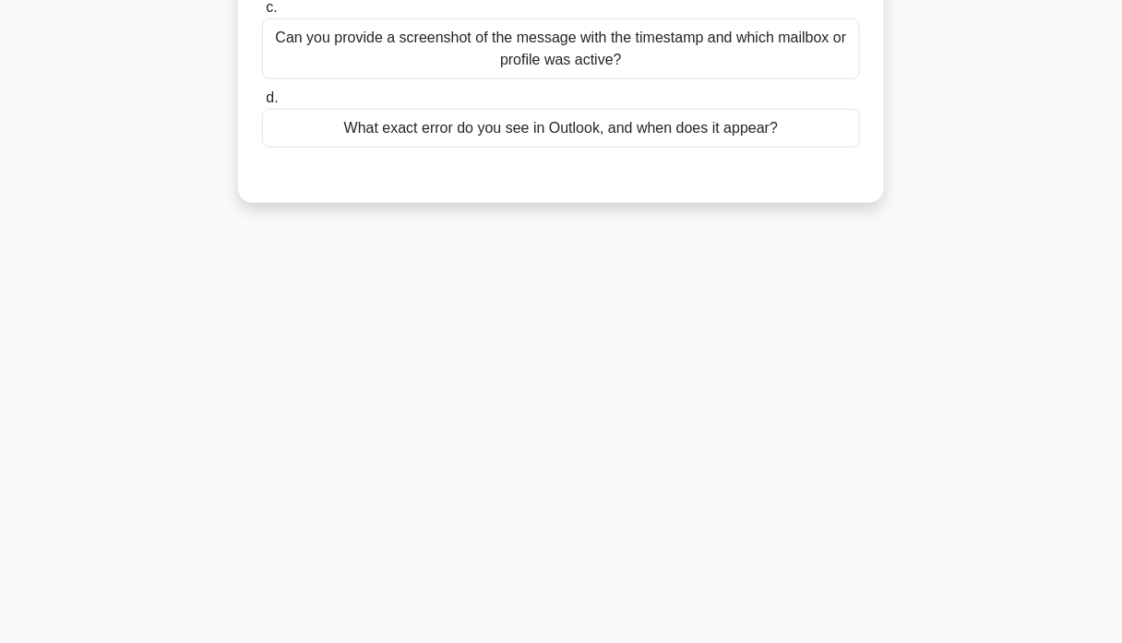
scroll to position [0, 0]
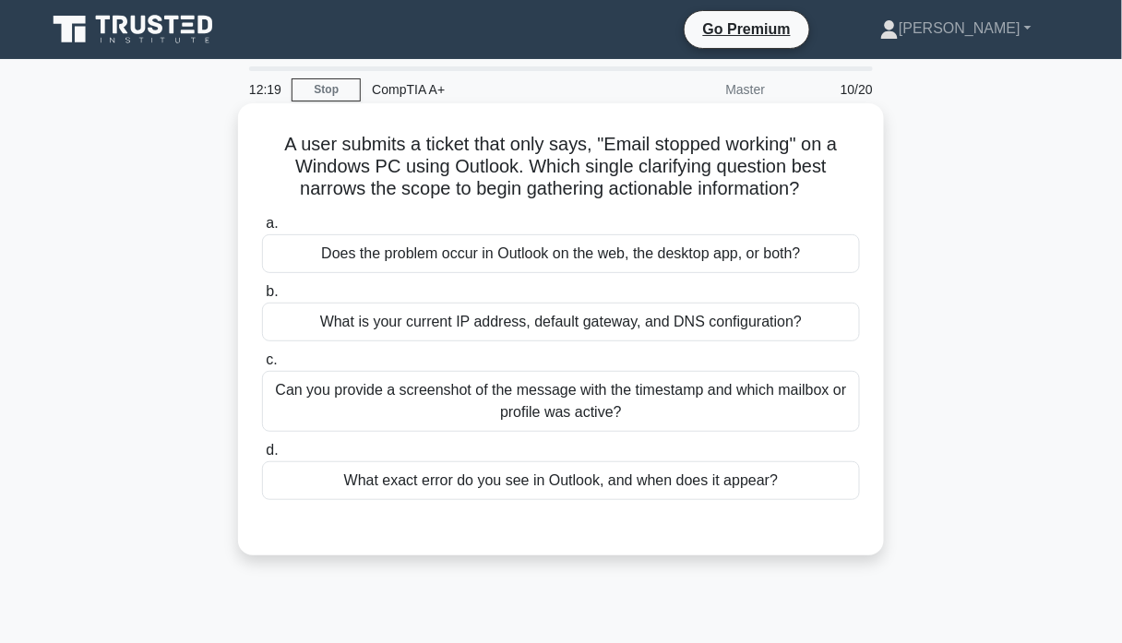
click at [583, 486] on div "What exact error do you see in Outlook, and when does it appear?" at bounding box center [561, 480] width 598 height 39
click at [262, 457] on input "d. What exact error do you see in Outlook, and when does it appear?" at bounding box center [262, 451] width 0 height 12
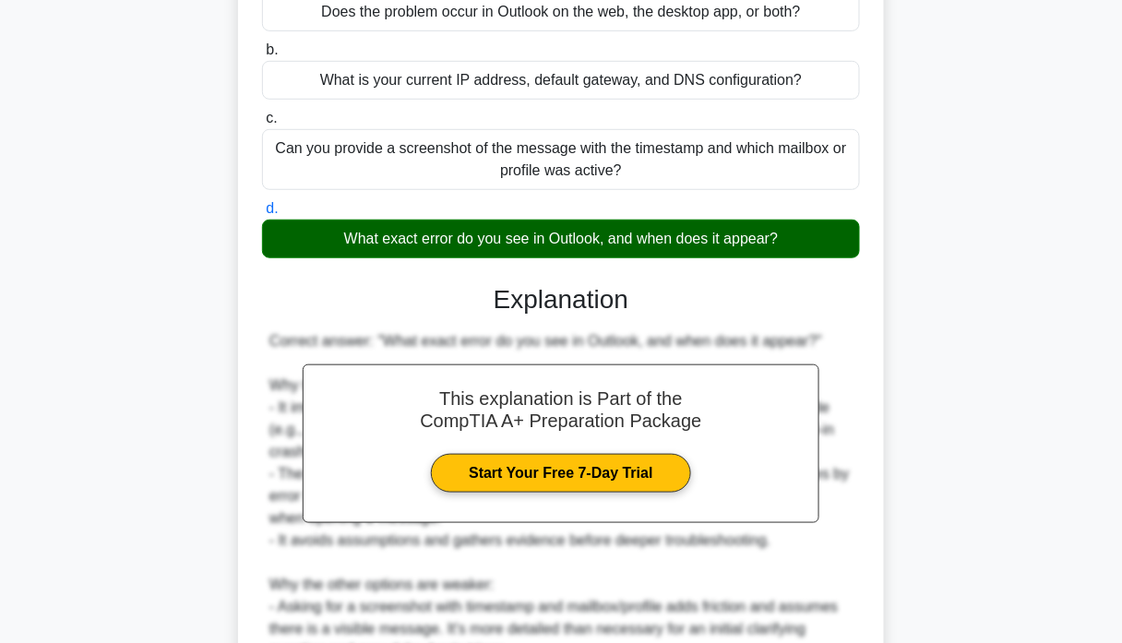
scroll to position [580, 0]
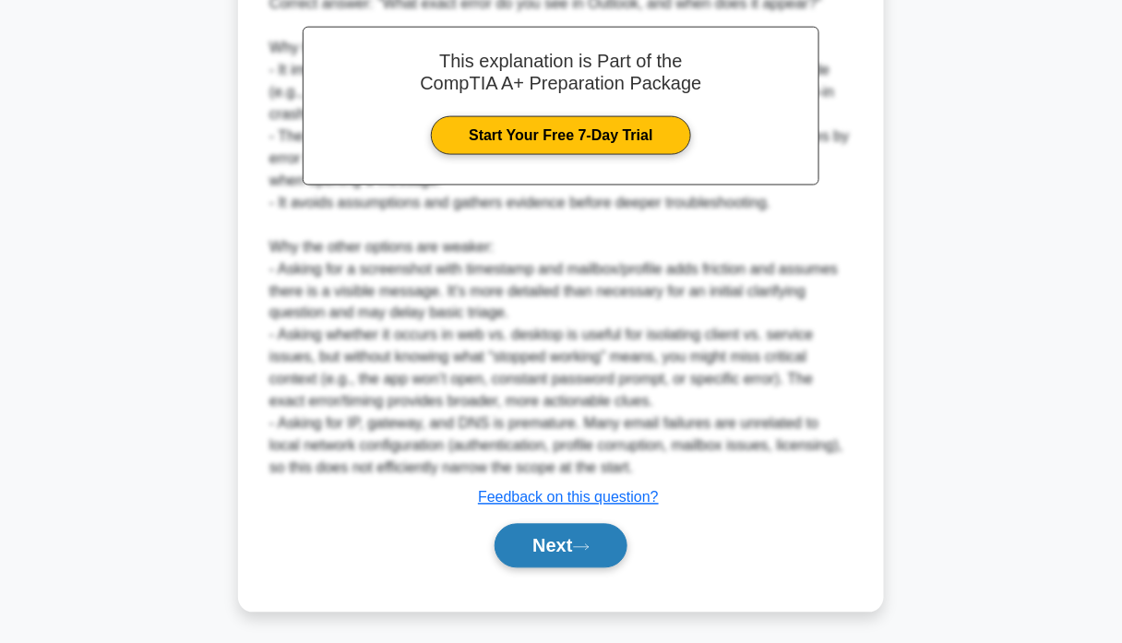
click at [575, 544] on button "Next" at bounding box center [561, 546] width 132 height 44
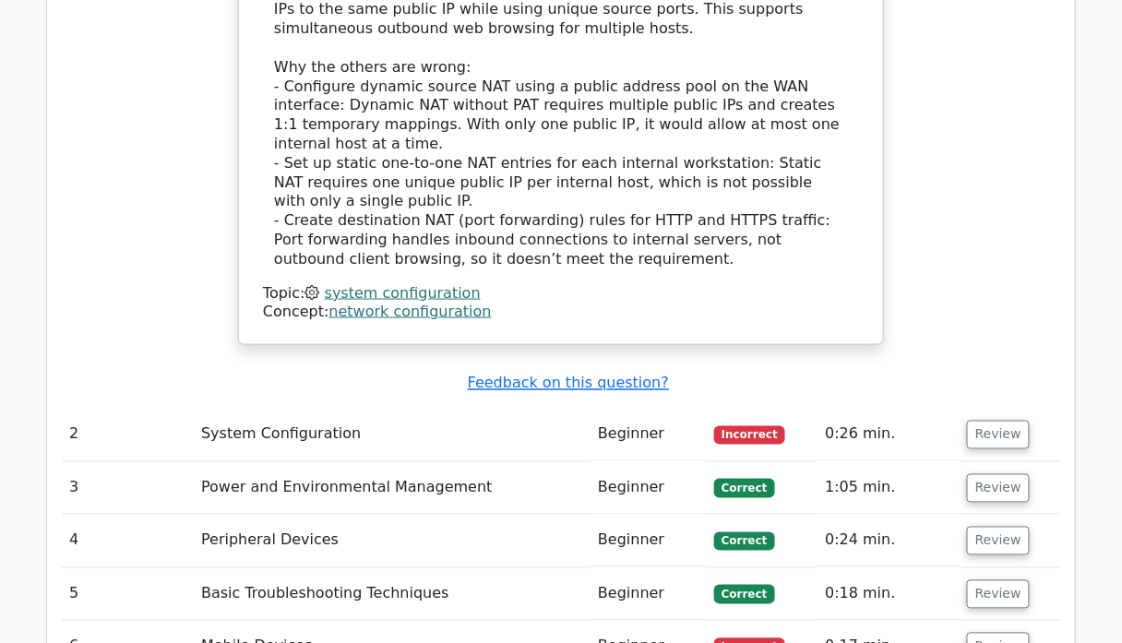
scroll to position [2215, 0]
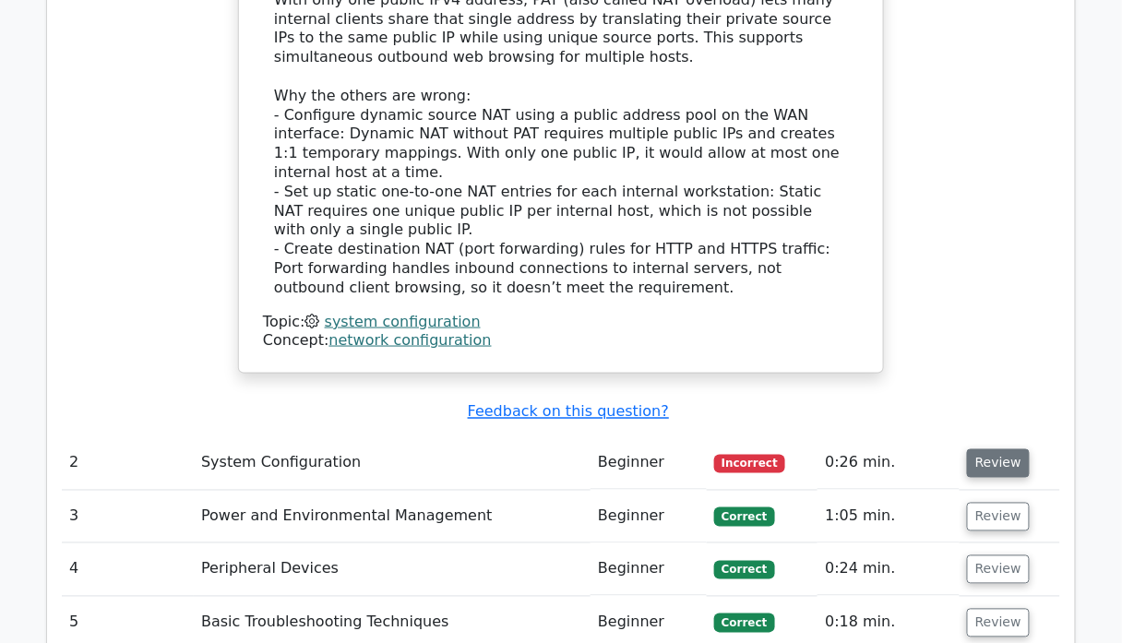
click at [977, 449] on button "Review" at bounding box center [998, 463] width 63 height 29
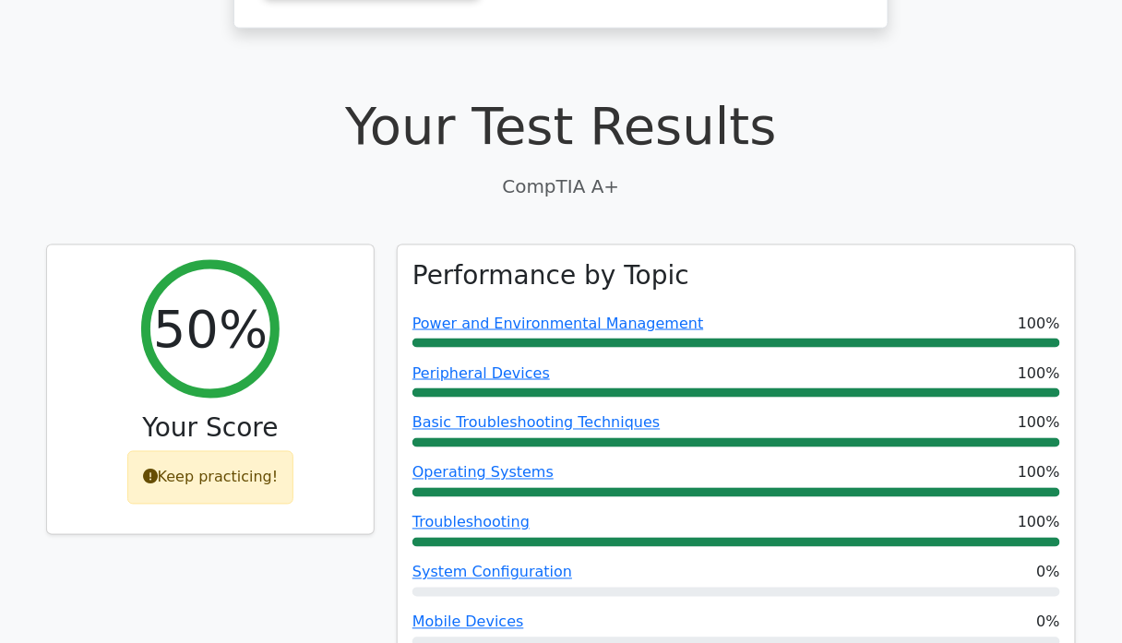
scroll to position [0, 0]
